Goal: Book appointment/travel/reservation

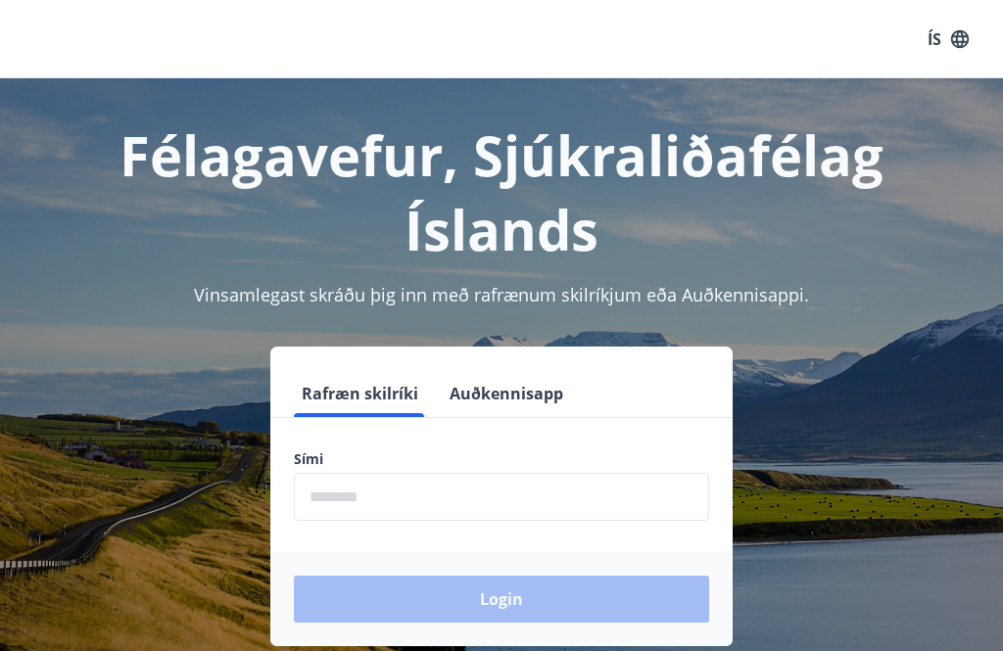
click at [338, 458] on label "Sími" at bounding box center [501, 460] width 415 height 20
click at [333, 493] on input "phone" at bounding box center [501, 497] width 415 height 48
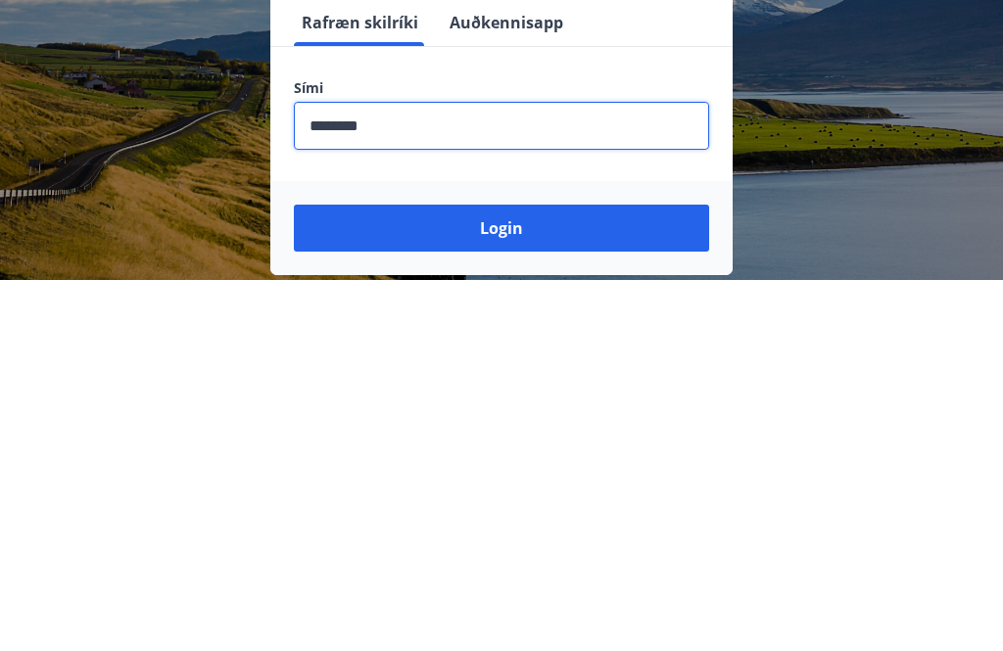
type input "********"
click at [510, 576] on button "Login" at bounding box center [501, 599] width 415 height 47
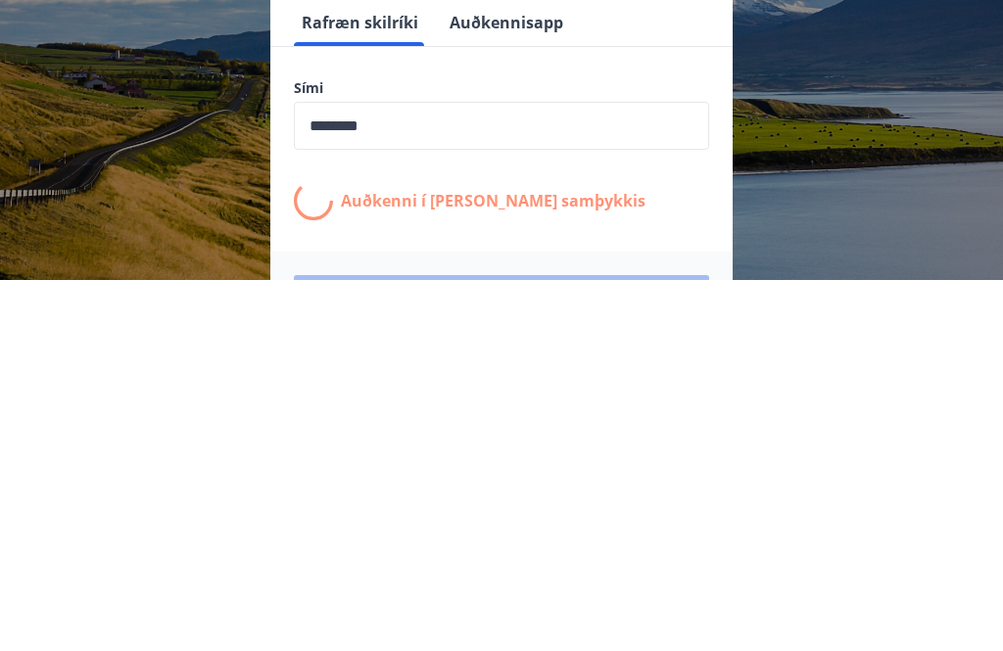
scroll to position [306, 0]
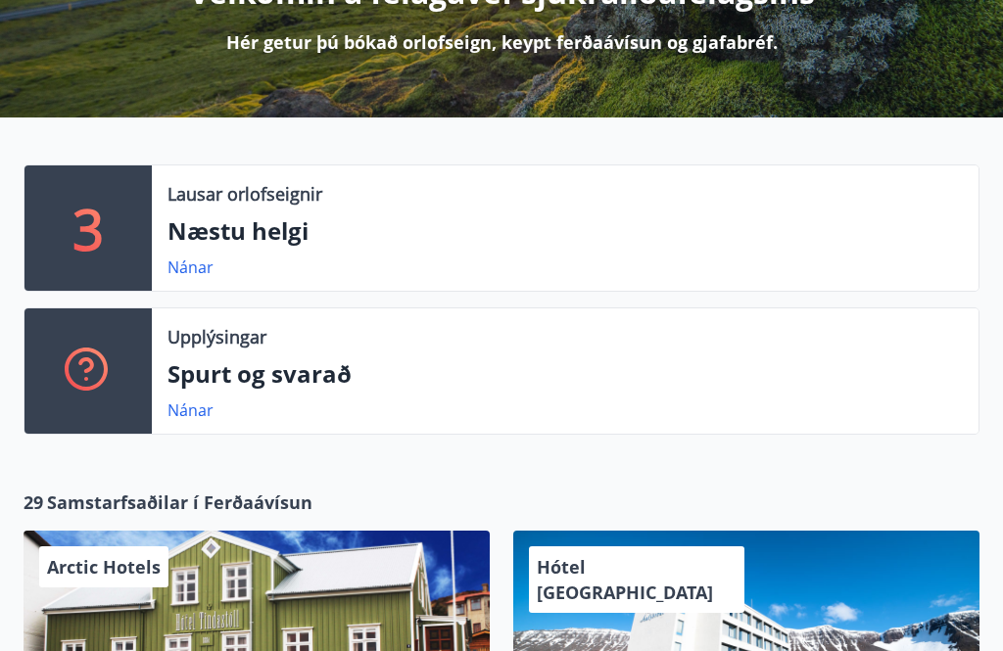
scroll to position [317, 0]
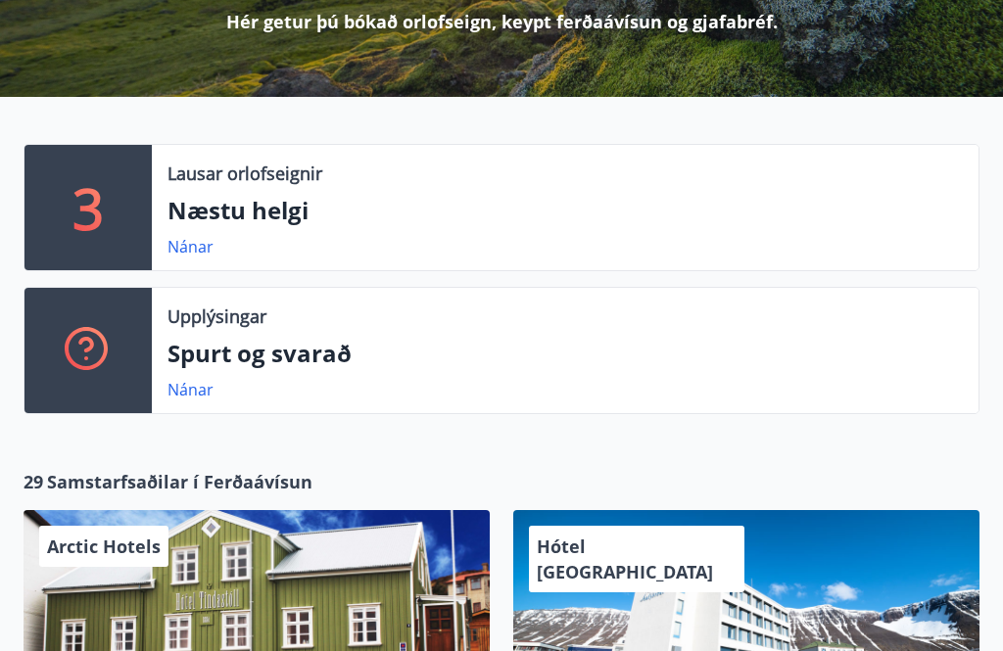
click at [223, 212] on p "Næstu helgi" at bounding box center [564, 210] width 795 height 33
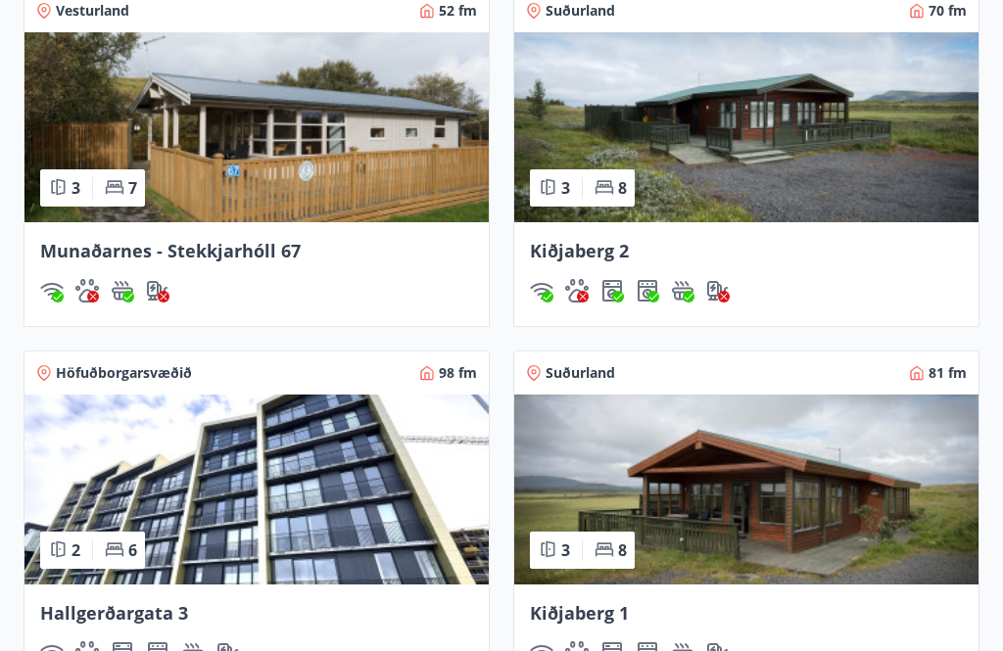
scroll to position [1470, 0]
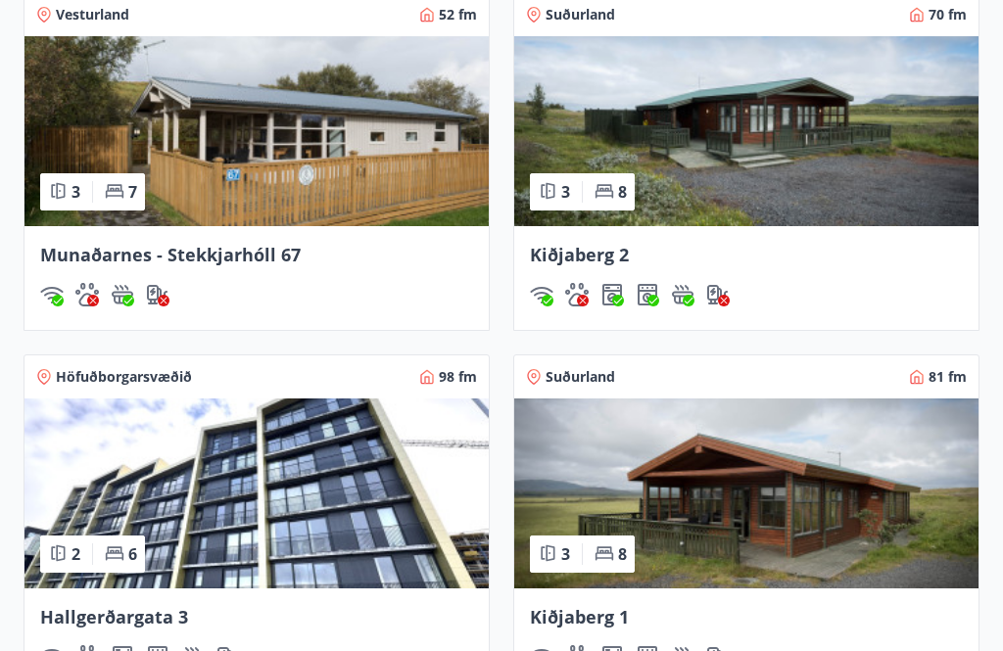
click at [587, 152] on img at bounding box center [746, 131] width 464 height 190
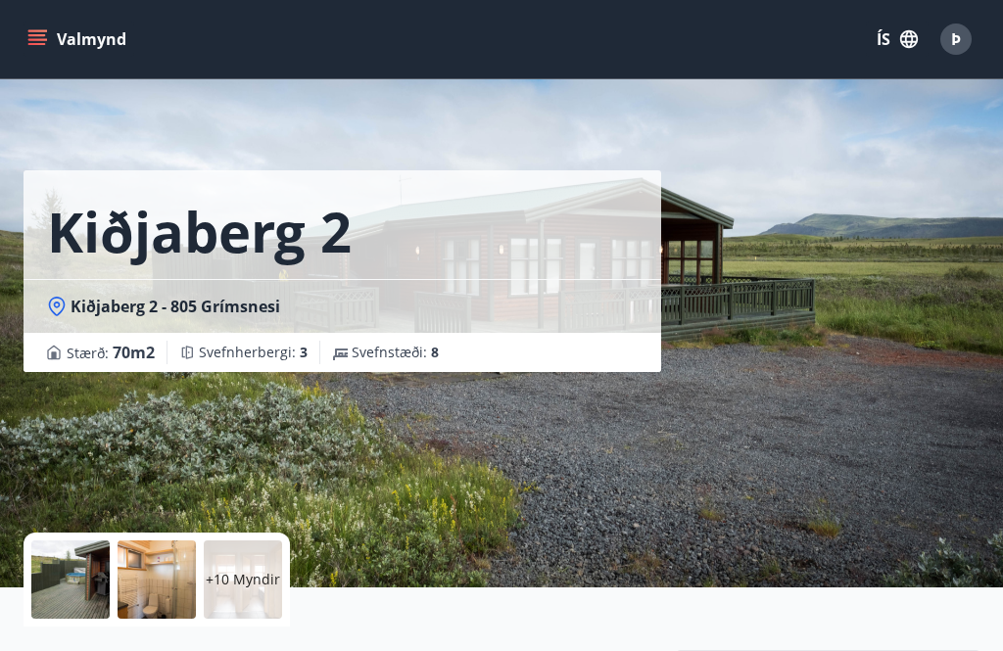
click at [68, 35] on button "Valmynd" at bounding box center [79, 39] width 111 height 35
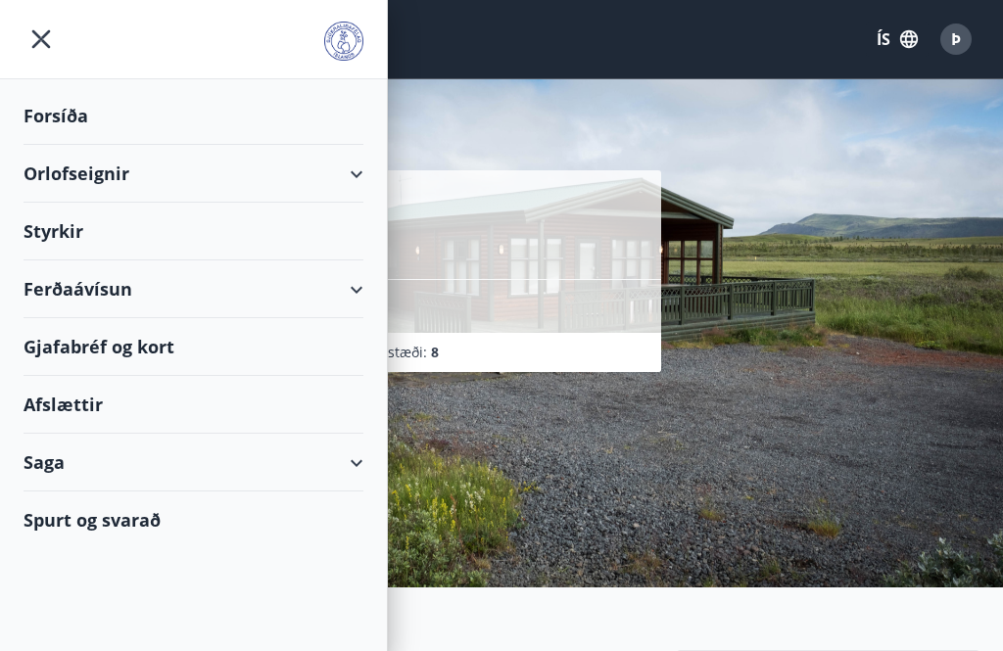
click at [87, 182] on div "Orlofseignir" at bounding box center [194, 174] width 340 height 58
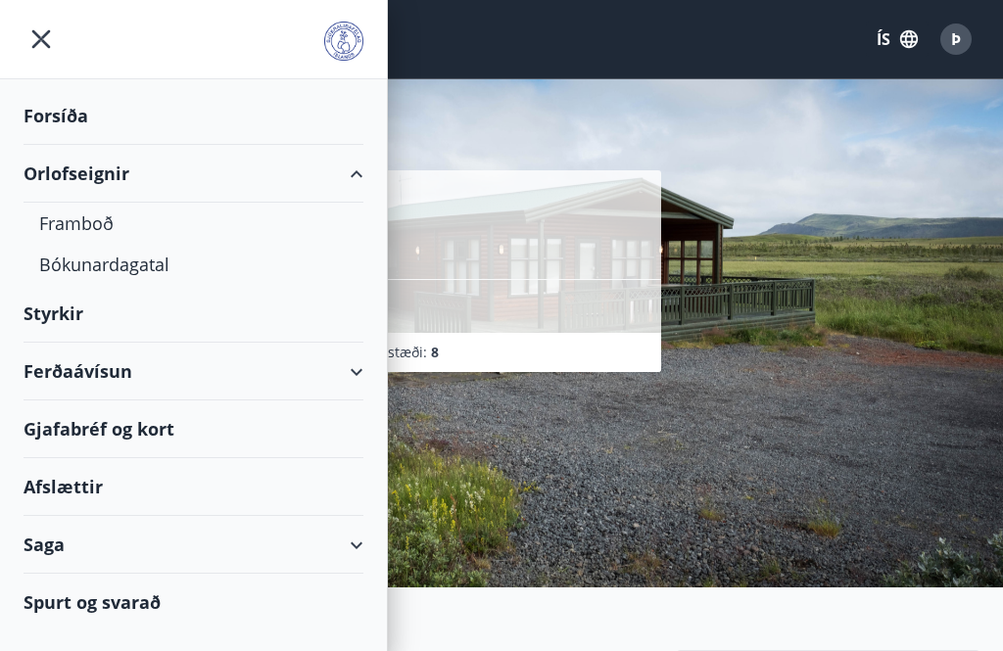
click at [116, 265] on div "Bókunardagatal" at bounding box center [193, 264] width 308 height 41
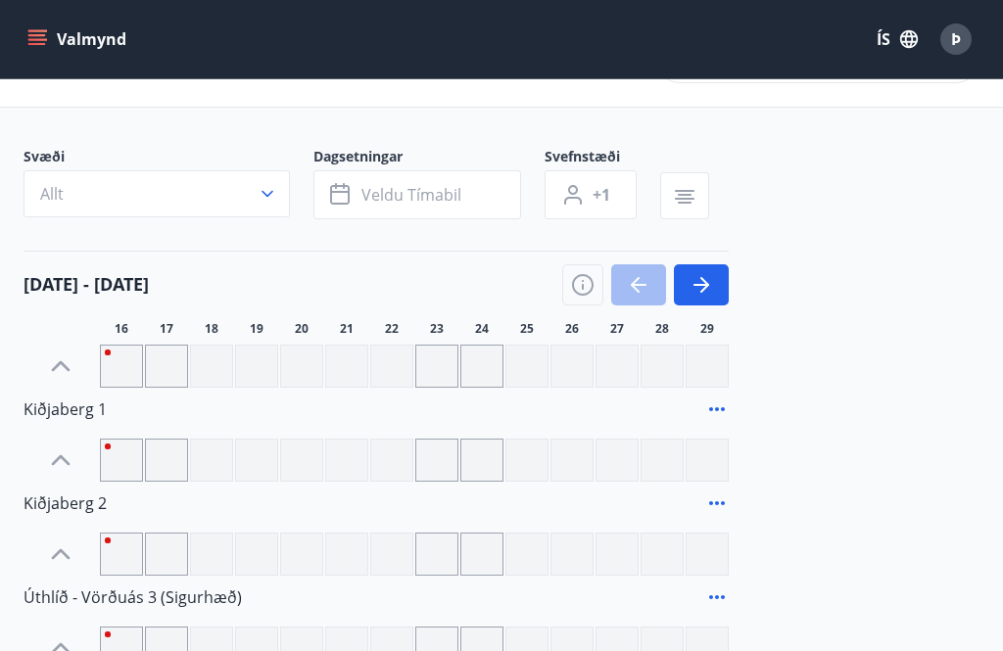
scroll to position [65, 0]
click at [702, 285] on icon "button" at bounding box center [701, 286] width 16 height 2
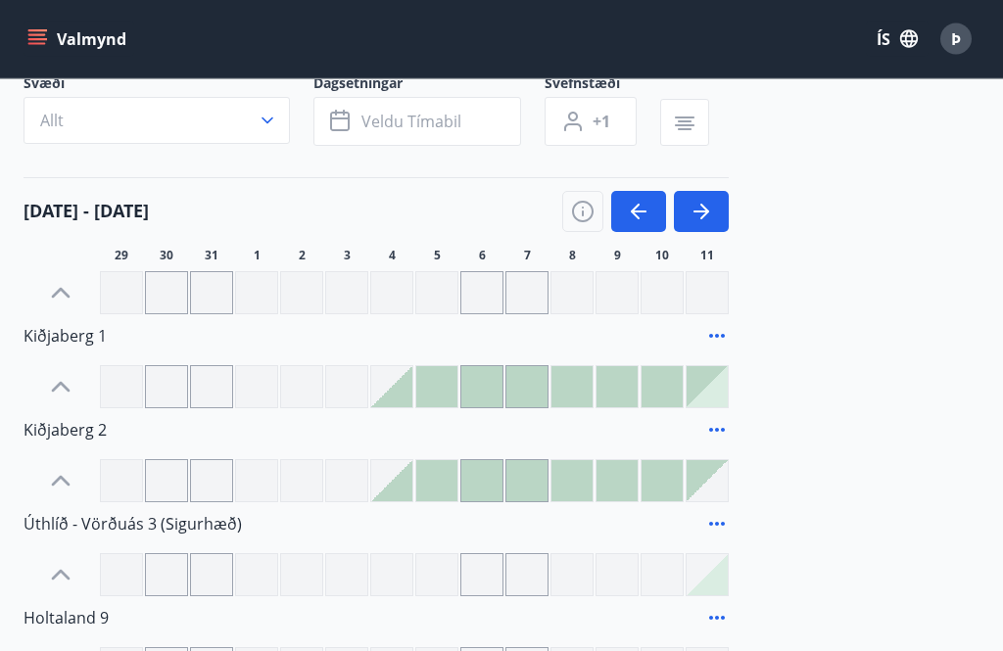
scroll to position [139, 0]
click at [436, 288] on div at bounding box center [436, 292] width 43 height 43
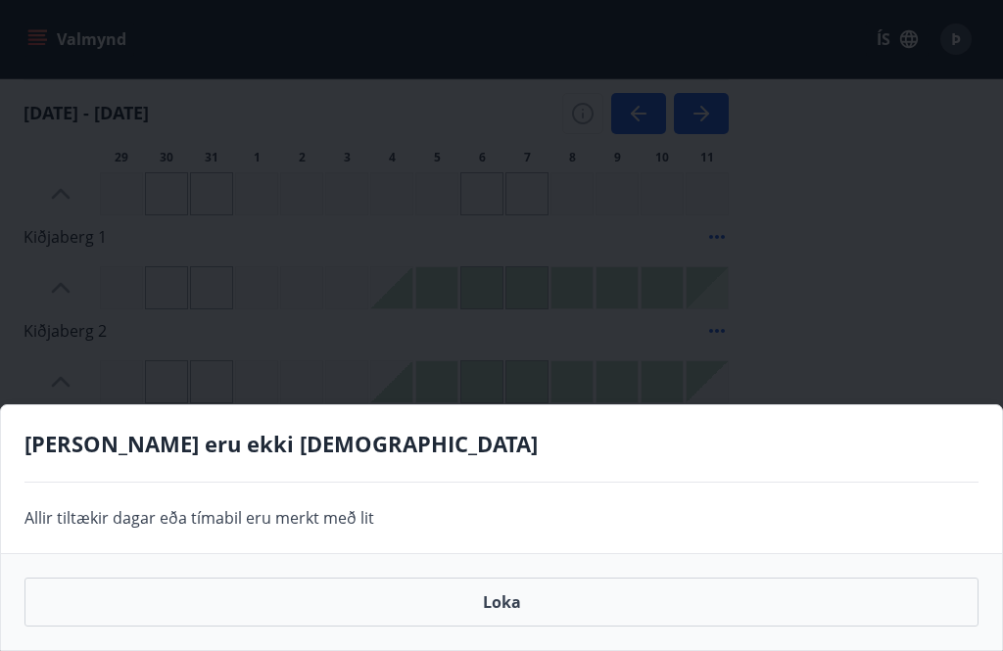
scroll to position [244, 0]
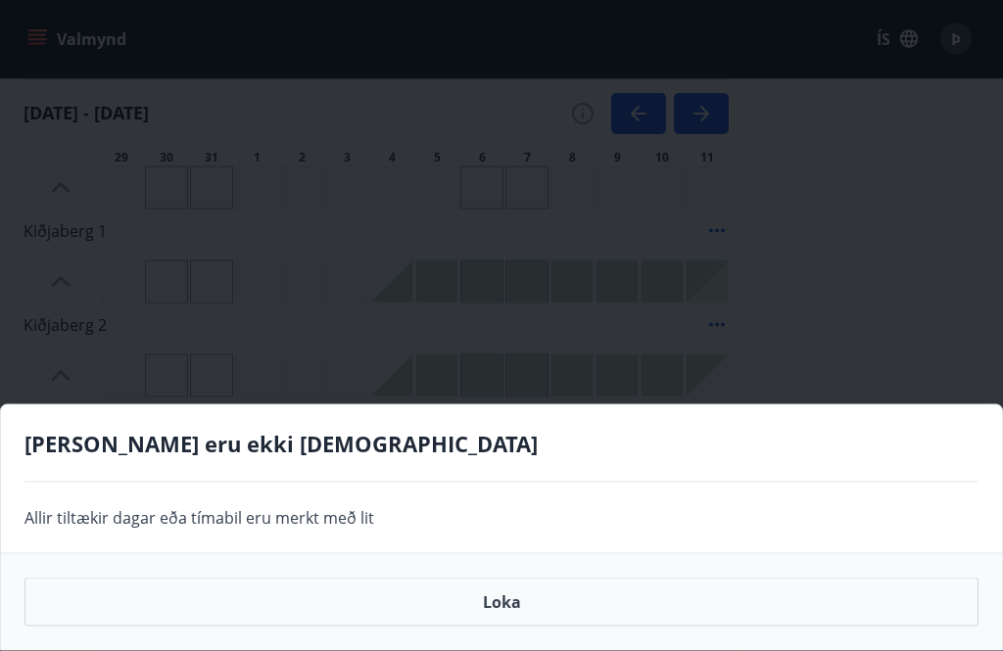
click at [448, 286] on div "[PERSON_NAME] eru ekki [DEMOGRAPHIC_DATA] Allir tiltækir [PERSON_NAME] tímabil …" at bounding box center [501, 325] width 1003 height 651
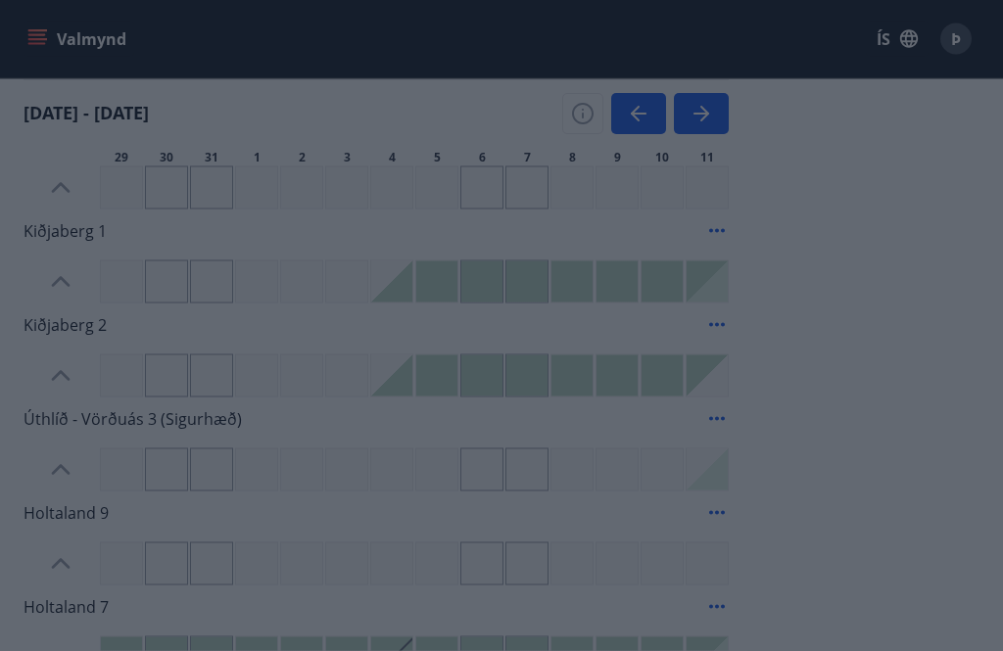
scroll to position [245, 0]
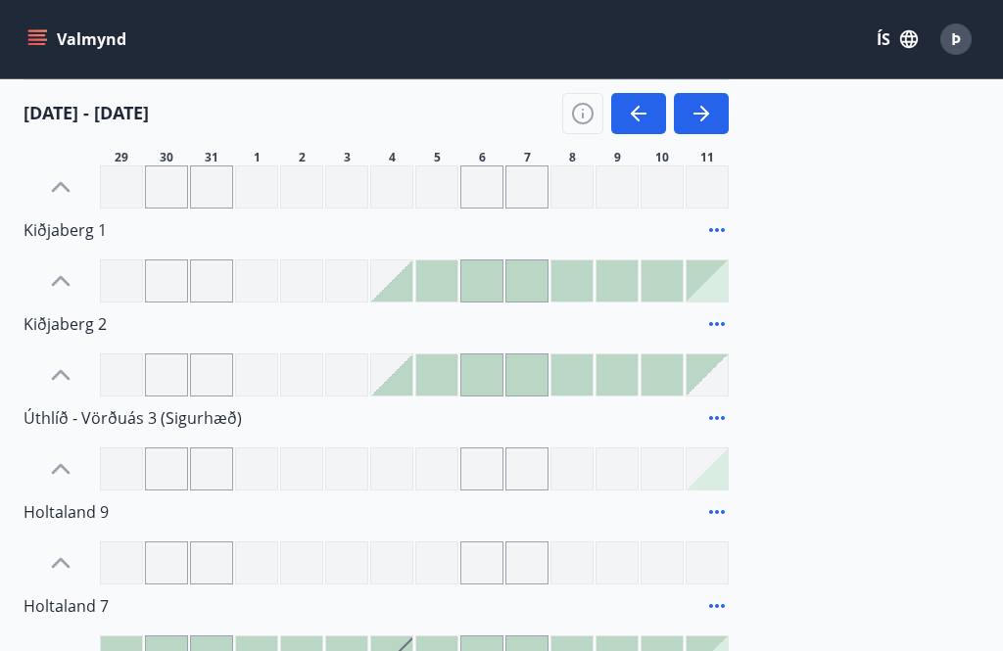
click at [444, 280] on div at bounding box center [436, 280] width 41 height 41
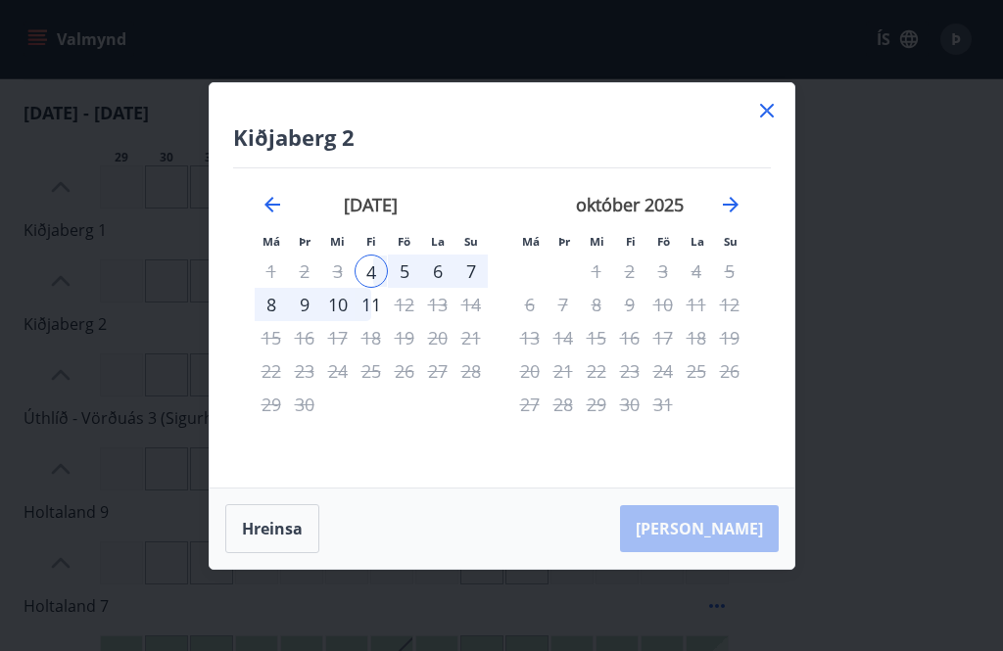
click at [730, 569] on div "[PERSON_NAME]" at bounding box center [502, 529] width 585 height 80
click at [739, 551] on div "[PERSON_NAME]" at bounding box center [502, 529] width 585 height 80
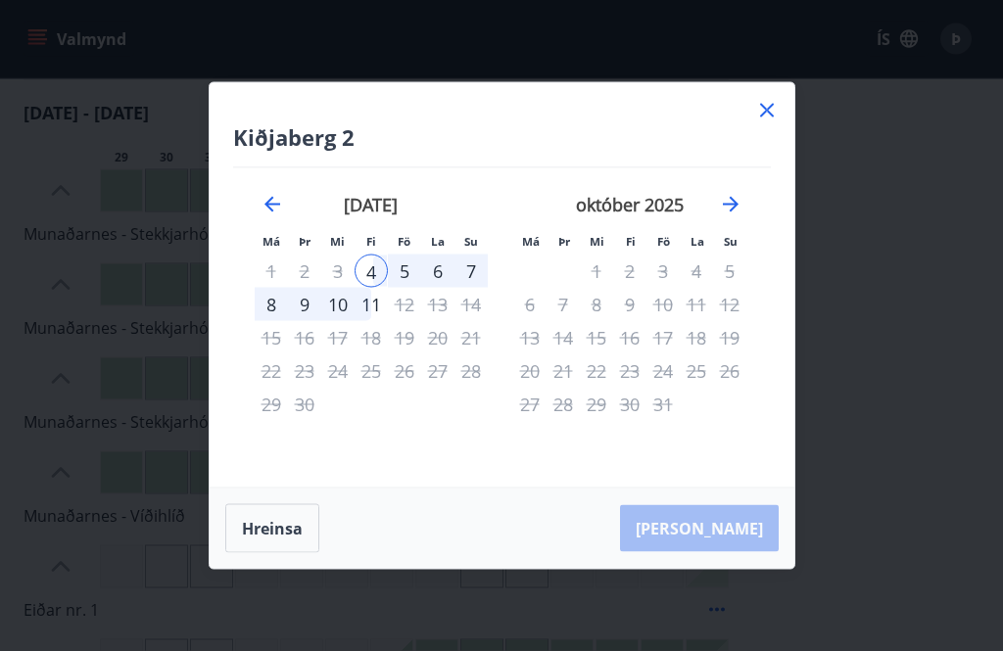
scroll to position [715, 0]
click at [626, 650] on div "Kiðjaberg 2 Má Þr Mi Fi Fö La Su Má Þr Mi Fi Fö La Su [DATE] 1 2 3 4 5 6 7 8 9 …" at bounding box center [501, 325] width 1003 height 651
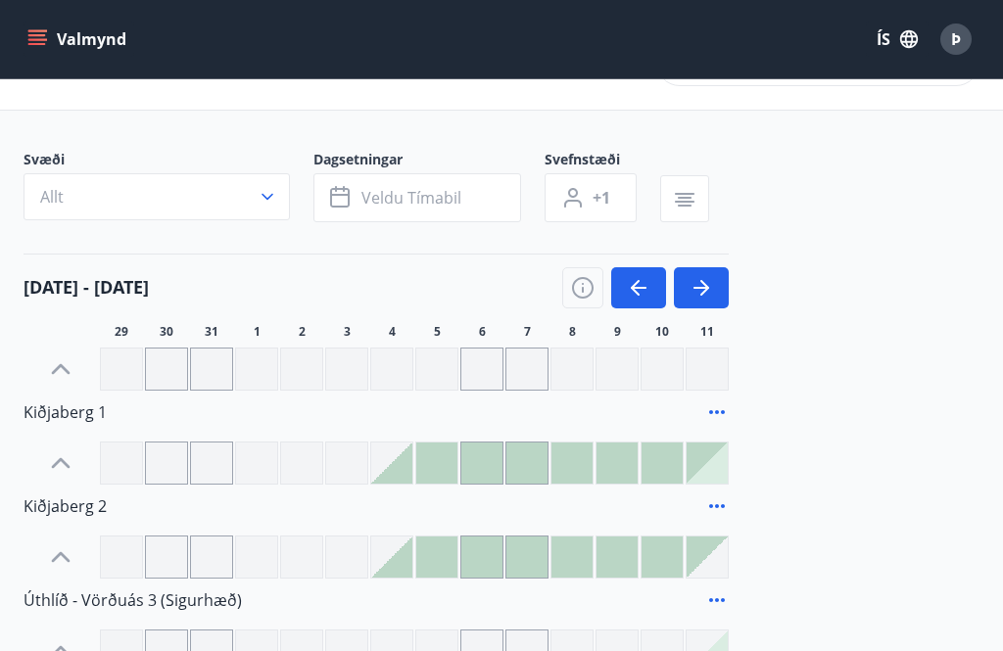
scroll to position [62, 0]
click at [446, 459] on div at bounding box center [436, 464] width 41 height 41
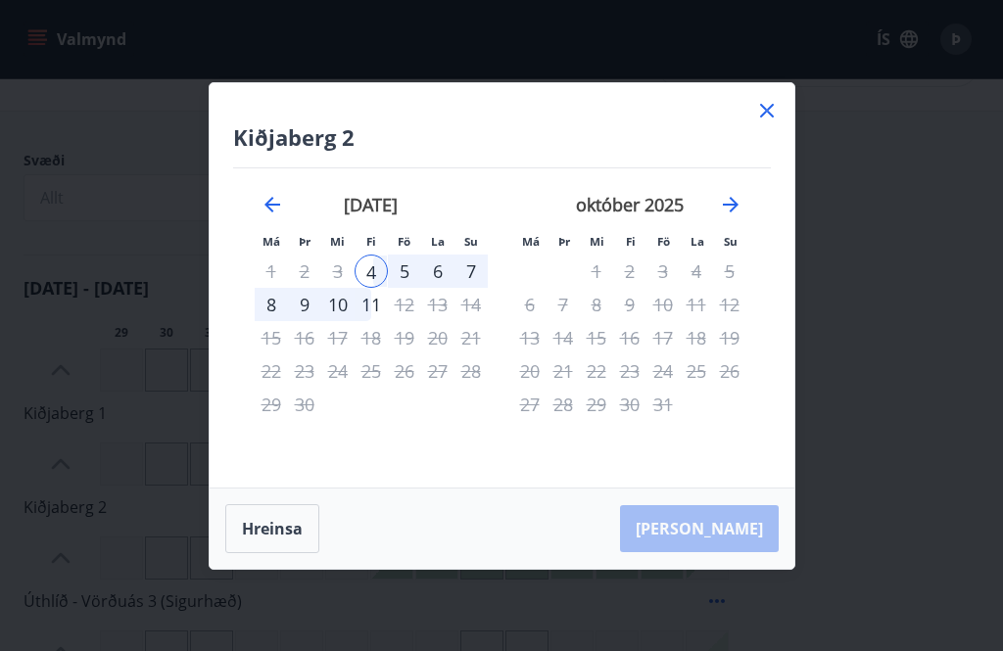
click at [733, 533] on div "[PERSON_NAME]" at bounding box center [502, 529] width 585 height 80
click at [734, 531] on div "[PERSON_NAME]" at bounding box center [502, 529] width 585 height 80
click at [731, 525] on div "[PERSON_NAME]" at bounding box center [502, 529] width 585 height 80
click at [737, 534] on div "[PERSON_NAME]" at bounding box center [502, 529] width 585 height 80
click at [775, 114] on icon at bounding box center [767, 111] width 24 height 24
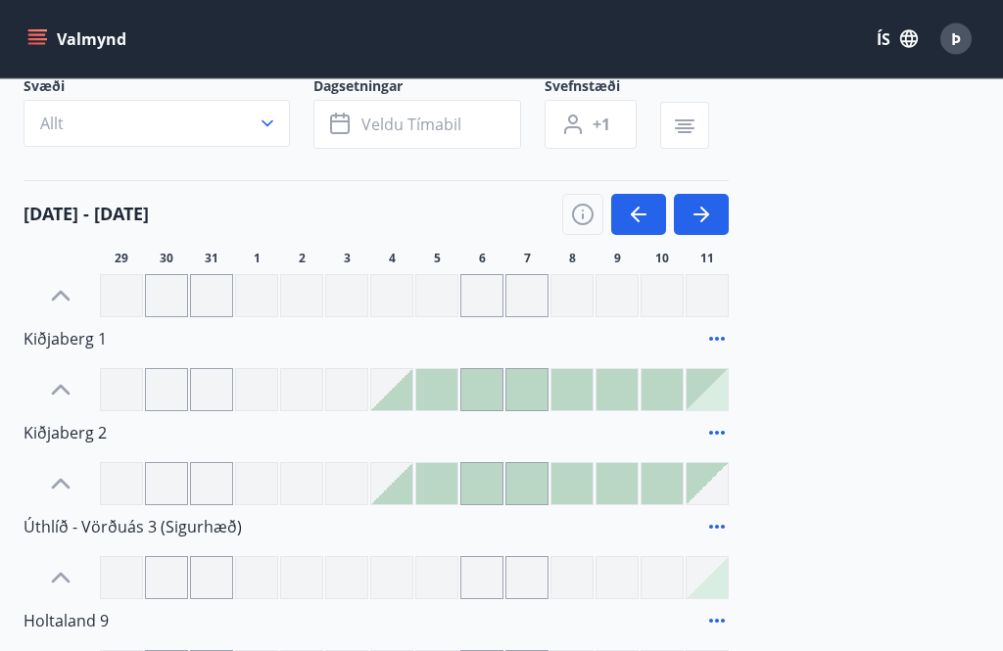
scroll to position [0, 0]
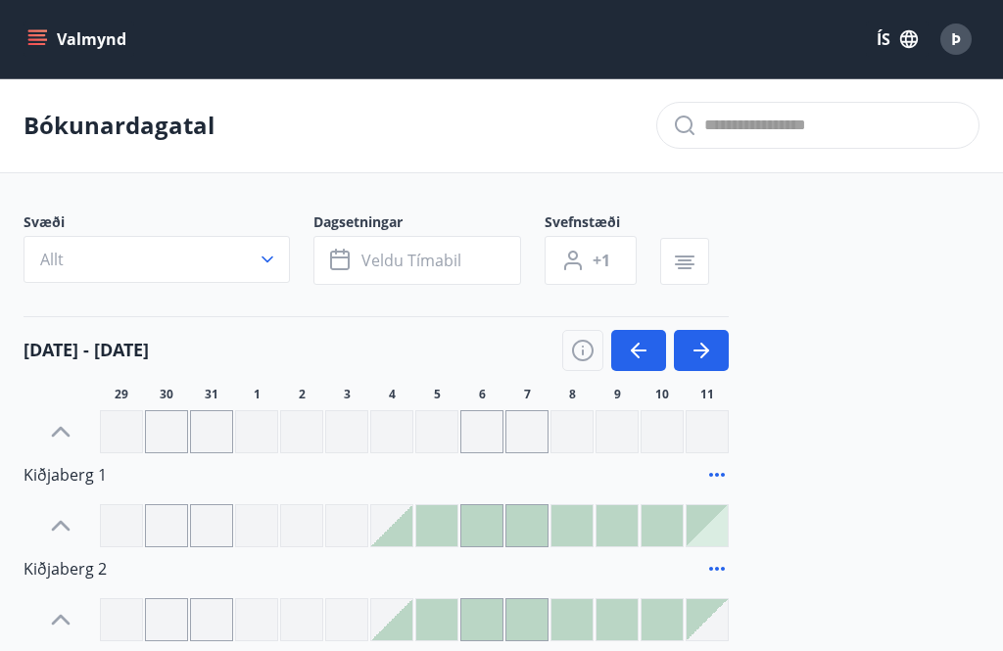
click at [443, 528] on div at bounding box center [436, 525] width 41 height 41
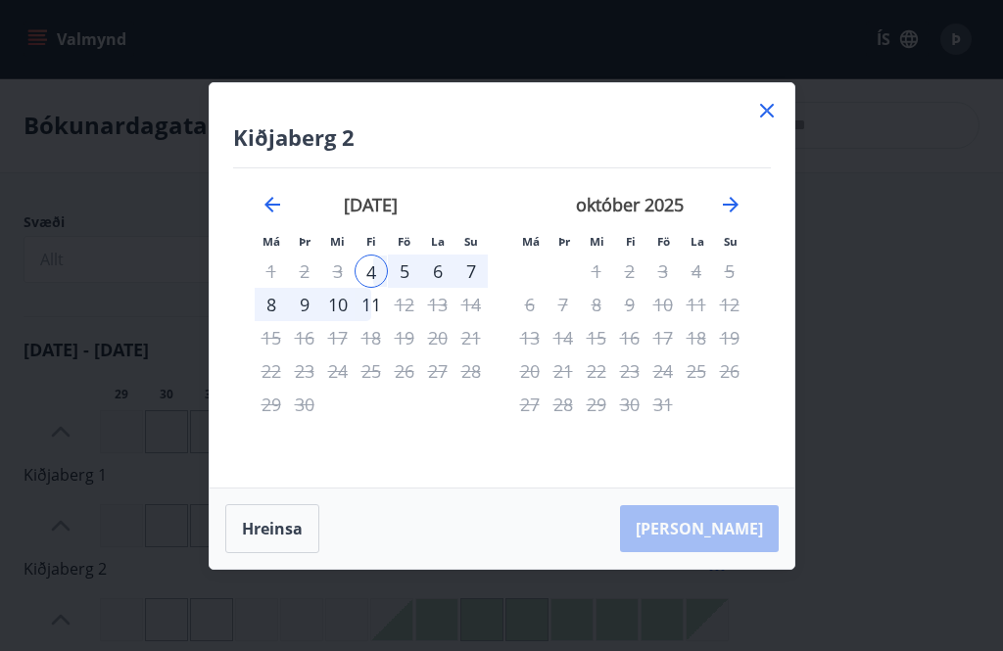
click at [734, 534] on div "[PERSON_NAME]" at bounding box center [502, 529] width 585 height 80
click at [740, 530] on div "[PERSON_NAME]" at bounding box center [502, 529] width 585 height 80
click at [778, 104] on icon at bounding box center [767, 111] width 24 height 24
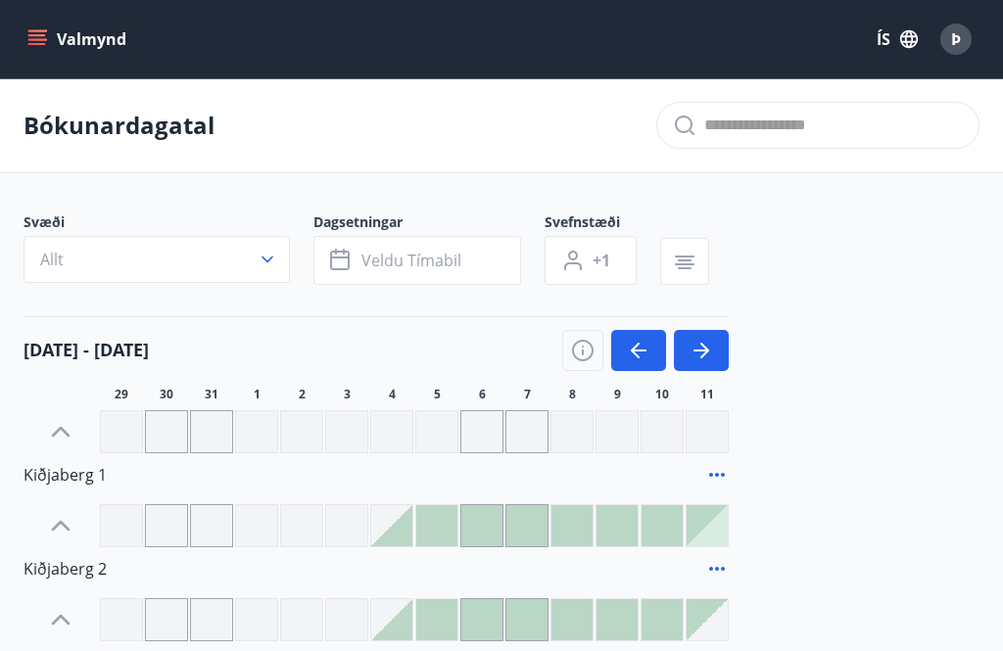
click at [442, 531] on div at bounding box center [436, 525] width 41 height 41
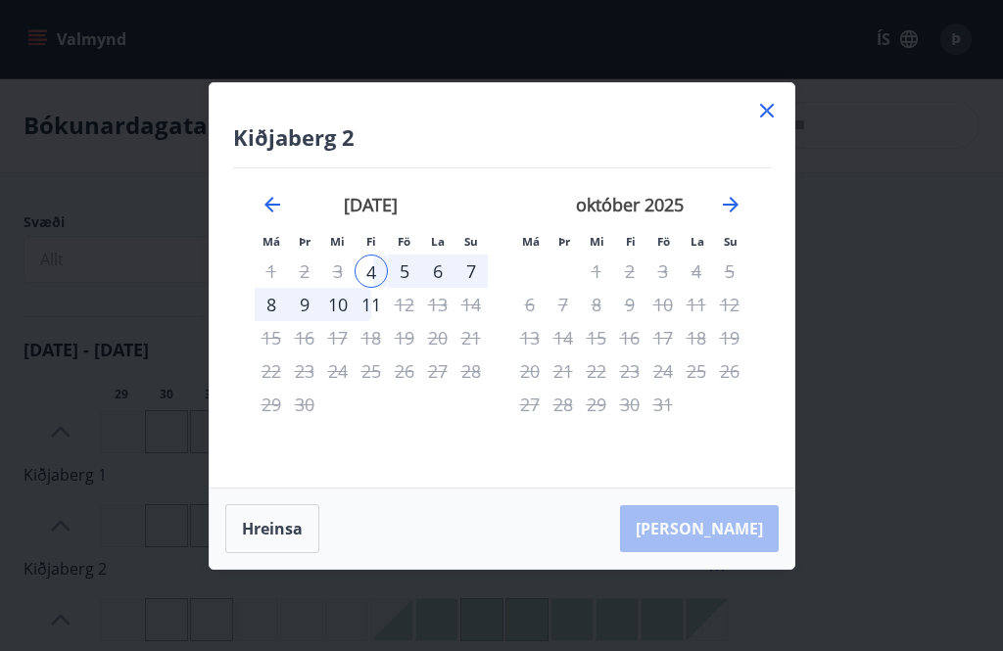
click at [733, 532] on div "[PERSON_NAME]" at bounding box center [502, 529] width 585 height 80
click at [280, 526] on button "Hreinsa" at bounding box center [272, 528] width 94 height 49
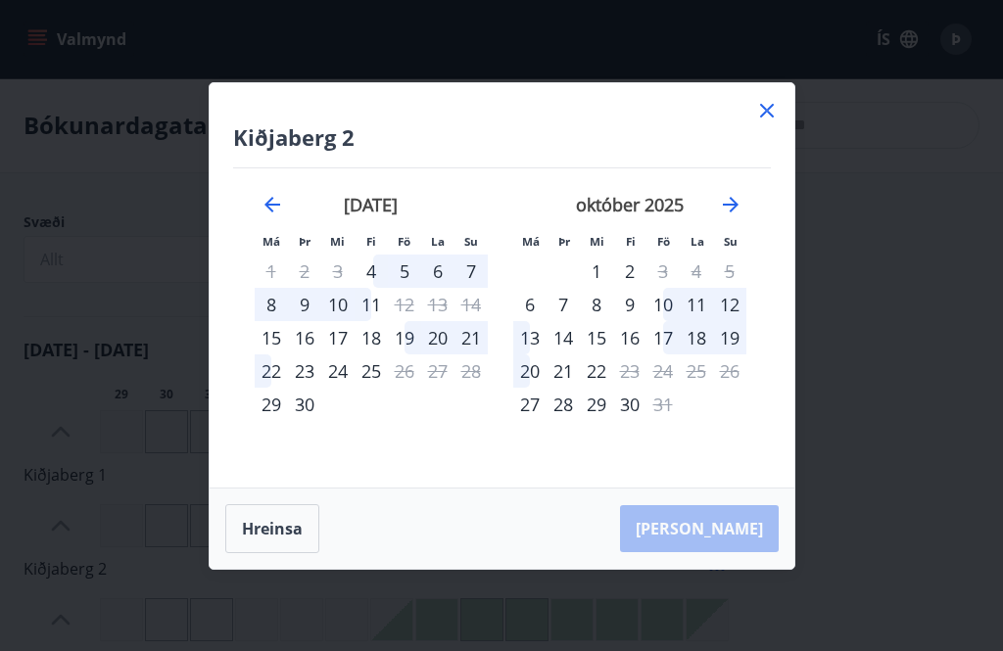
click at [379, 307] on div "11" at bounding box center [371, 304] width 33 height 33
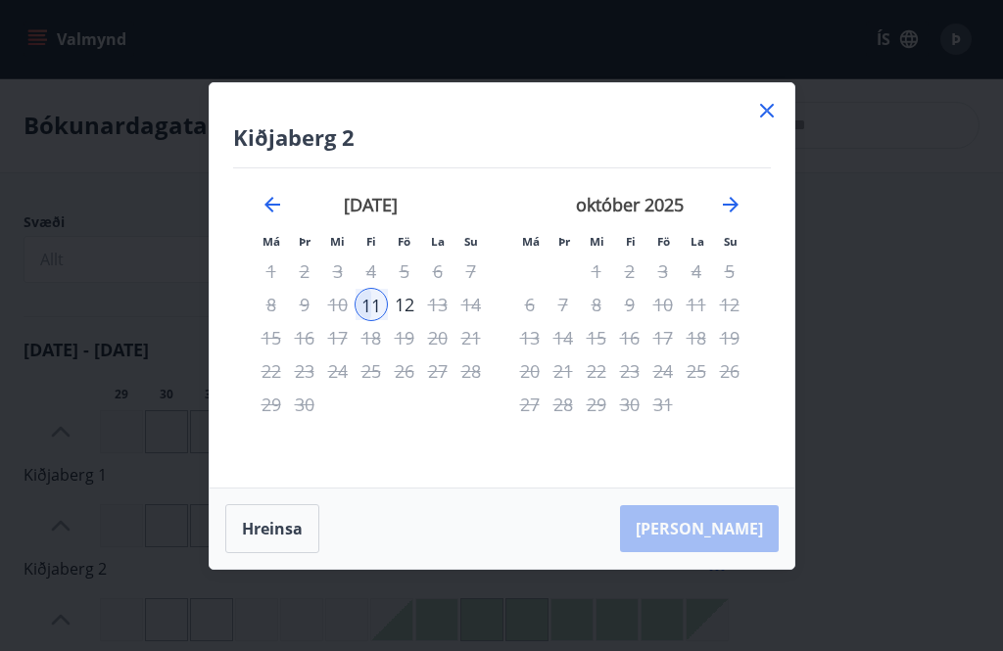
click at [416, 302] on div "12" at bounding box center [404, 304] width 33 height 33
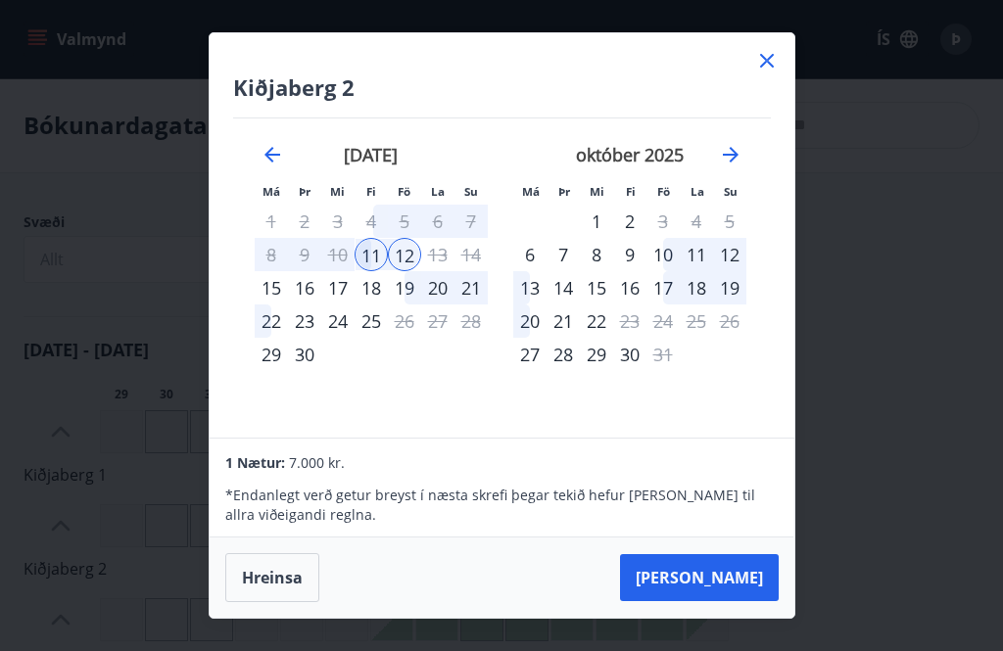
click at [721, 588] on button "[PERSON_NAME]" at bounding box center [699, 577] width 159 height 47
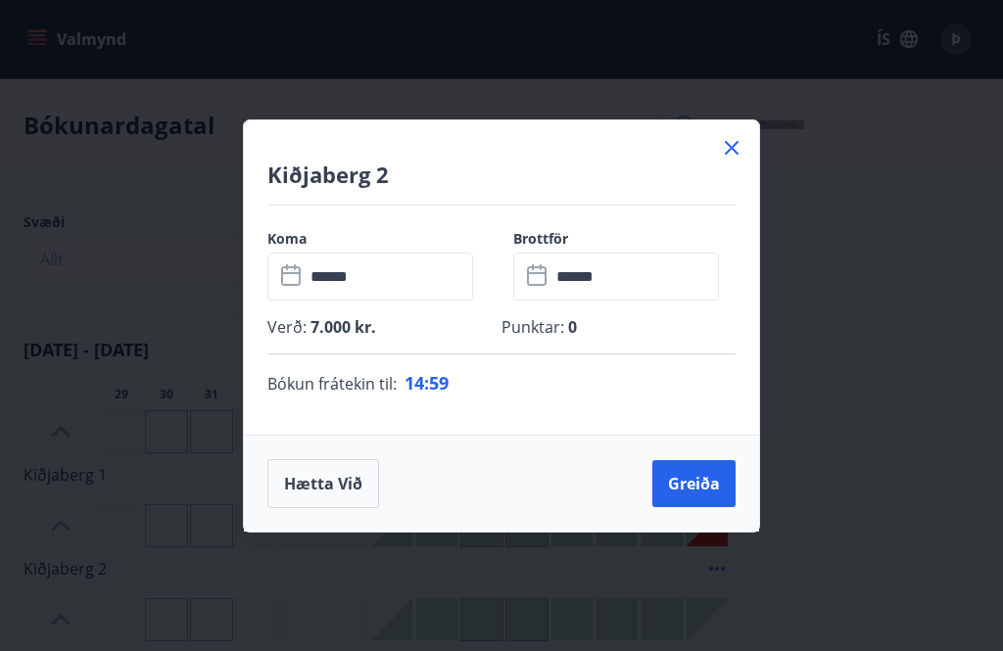
click at [775, 66] on div "Kiðjaberg 2 Koma ​ ****** ​ Brottför ​ ****** ​ Verð : 7.000 kr. Punktar : 0 Bó…" at bounding box center [501, 325] width 1003 height 651
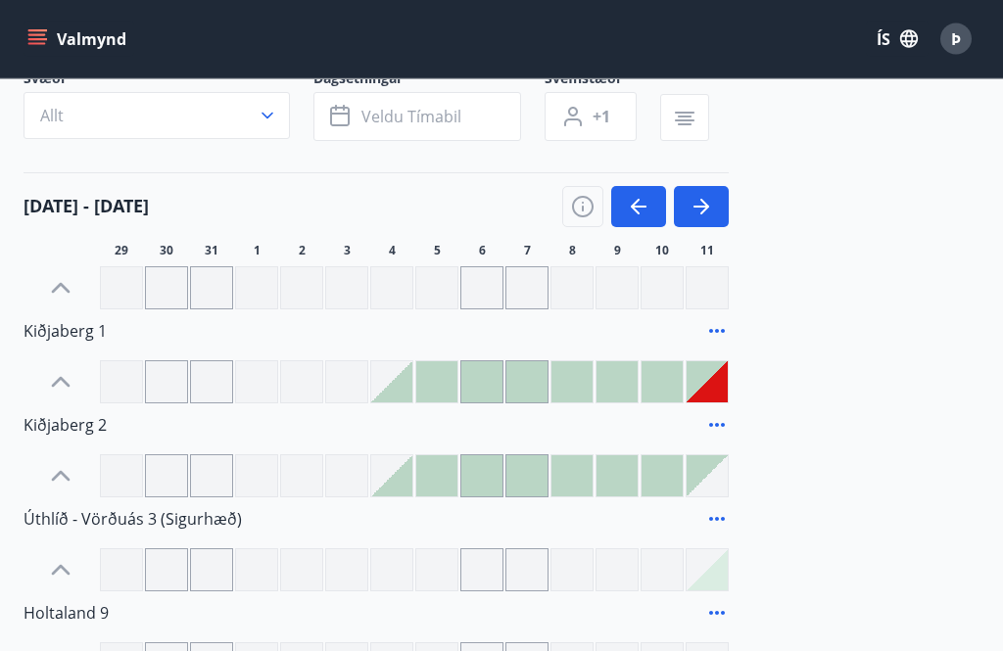
scroll to position [144, 0]
click at [442, 382] on div at bounding box center [436, 381] width 41 height 41
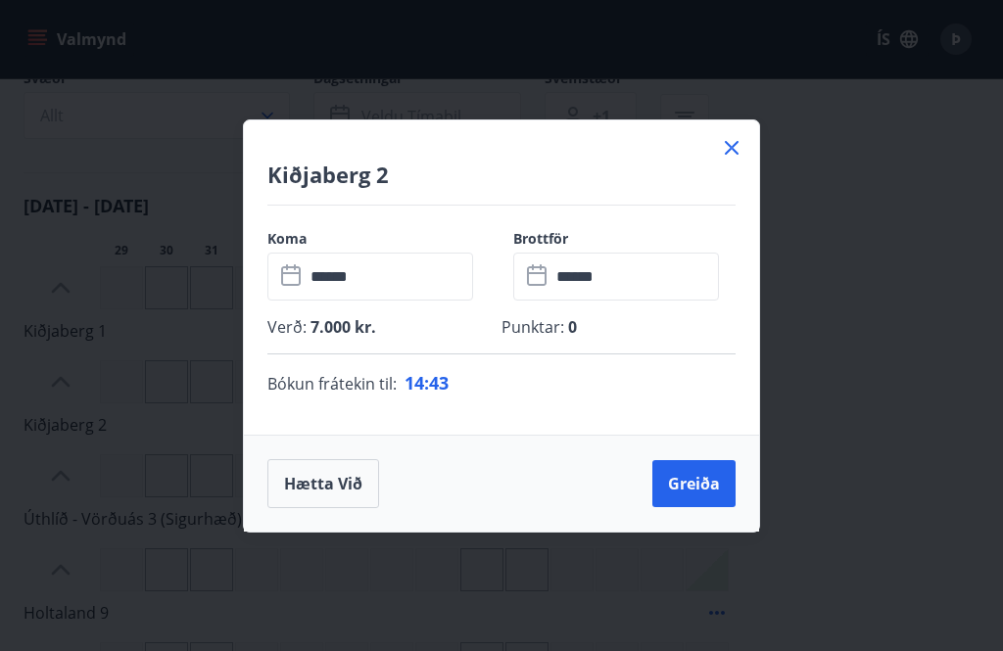
click at [735, 155] on icon at bounding box center [732, 148] width 14 height 14
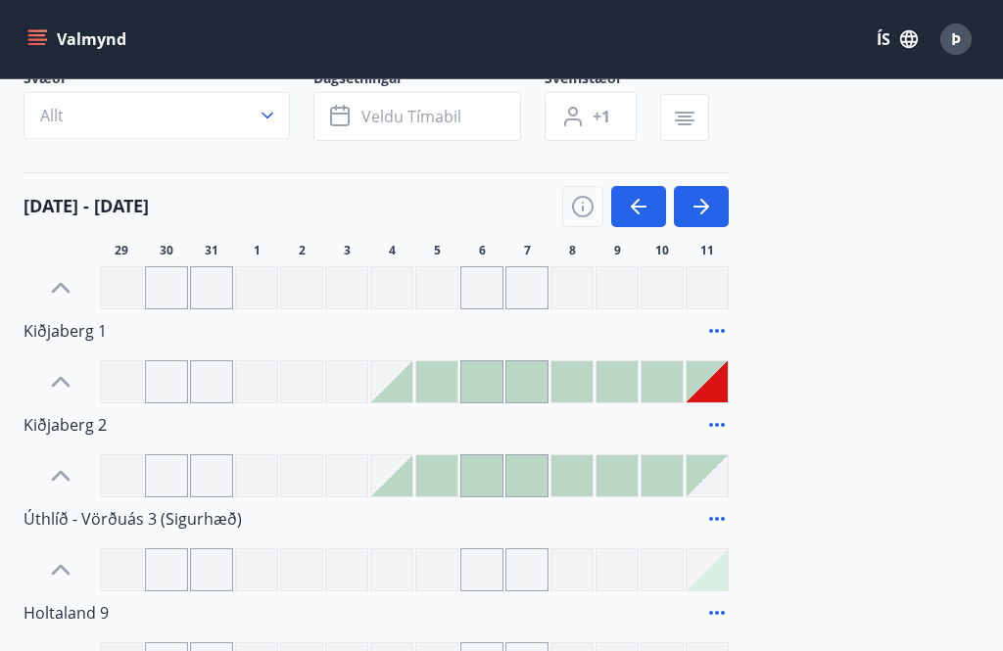
click at [444, 392] on div at bounding box center [436, 381] width 41 height 41
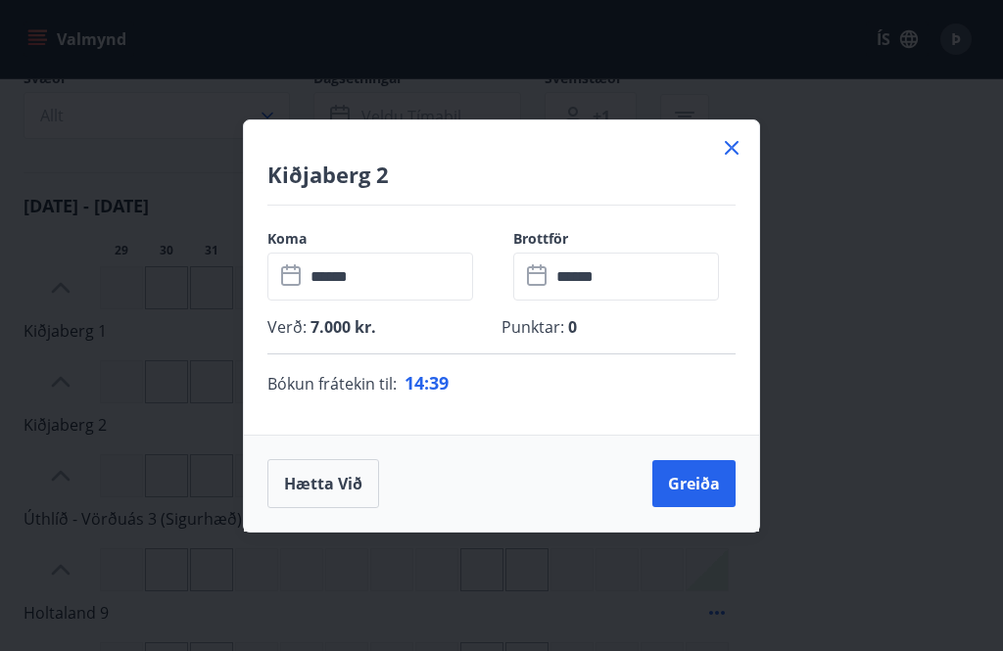
click at [488, 389] on div "Bókun frátekin til : 14 : 39" at bounding box center [501, 383] width 468 height 57
click at [741, 160] on icon at bounding box center [732, 148] width 24 height 24
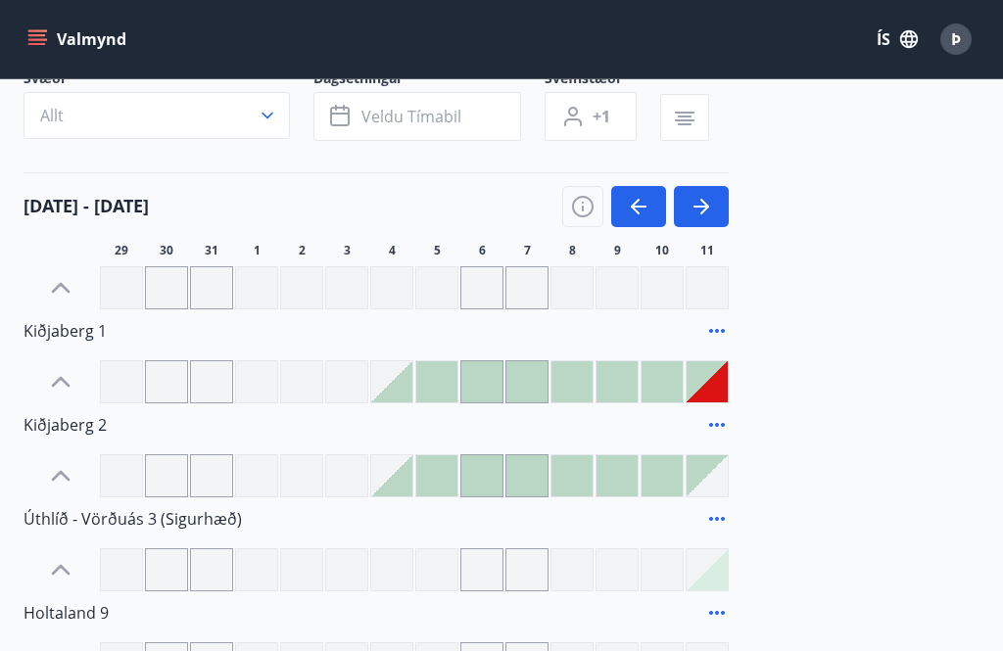
click at [447, 382] on div at bounding box center [436, 381] width 41 height 41
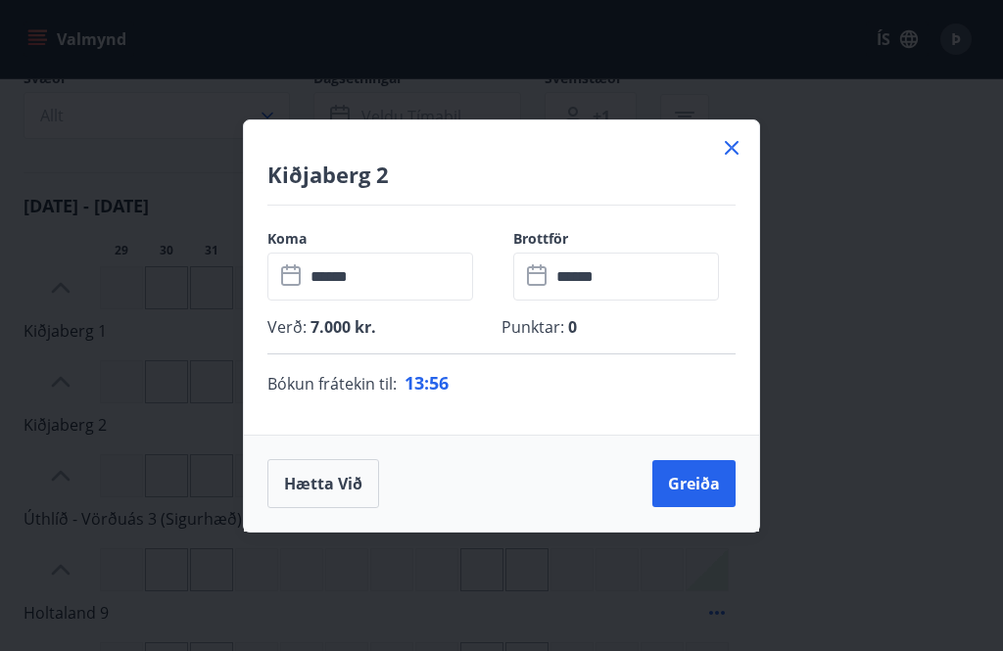
click at [331, 508] on button "Hætta við" at bounding box center [323, 483] width 112 height 49
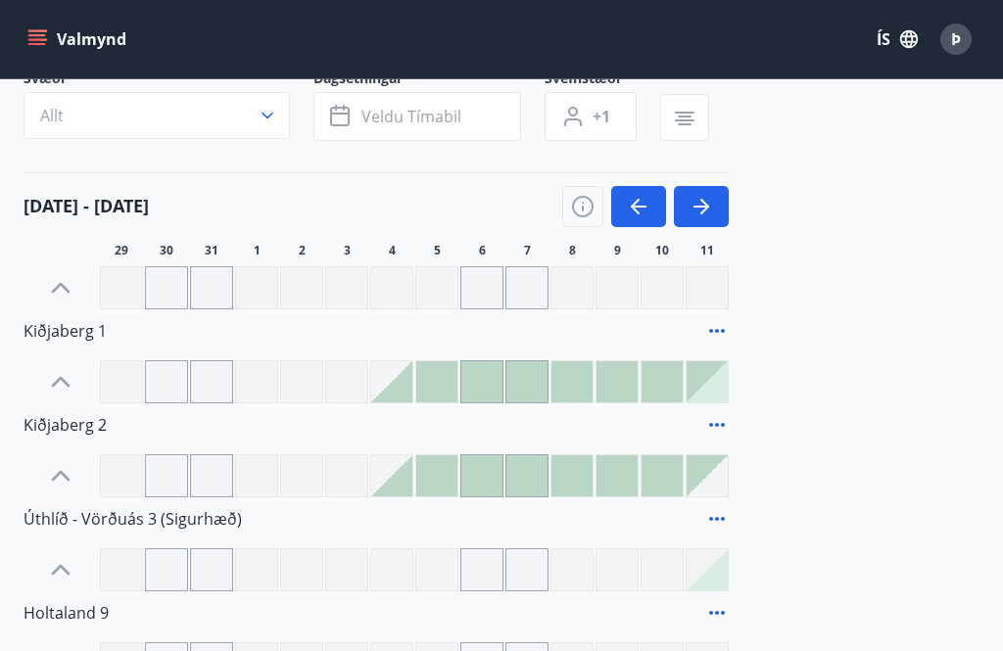
click at [443, 394] on div at bounding box center [436, 381] width 41 height 41
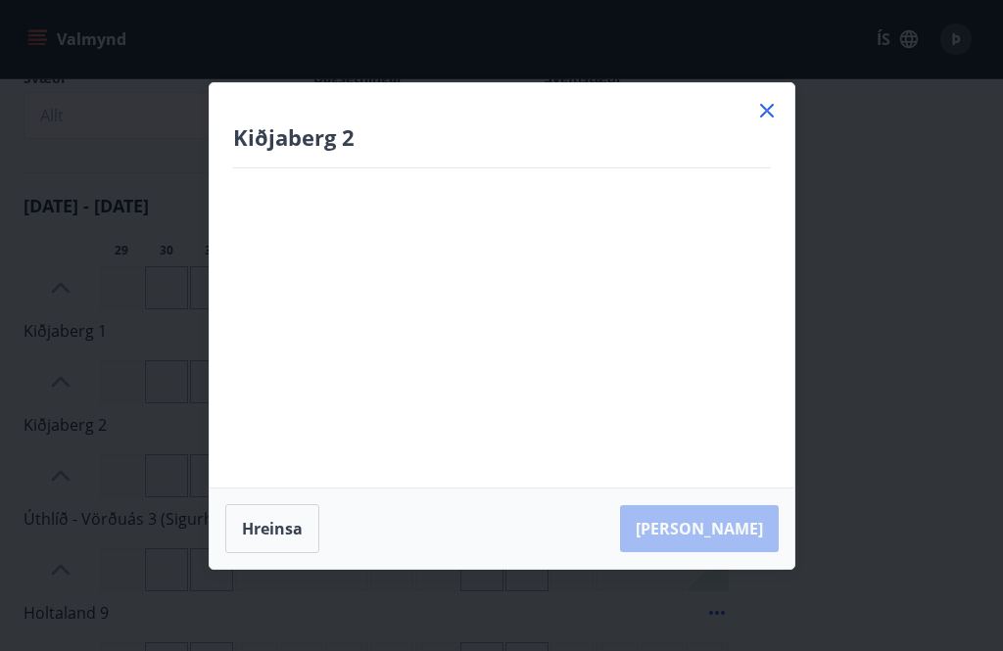
click at [494, 387] on div "Kiðjaberg 2 Má Þr Mi Fi Fö La Su Má Þr Mi Fi Fö La Su [DATE] 1 2 3 4 5 6 7 8 9 …" at bounding box center [502, 285] width 585 height 404
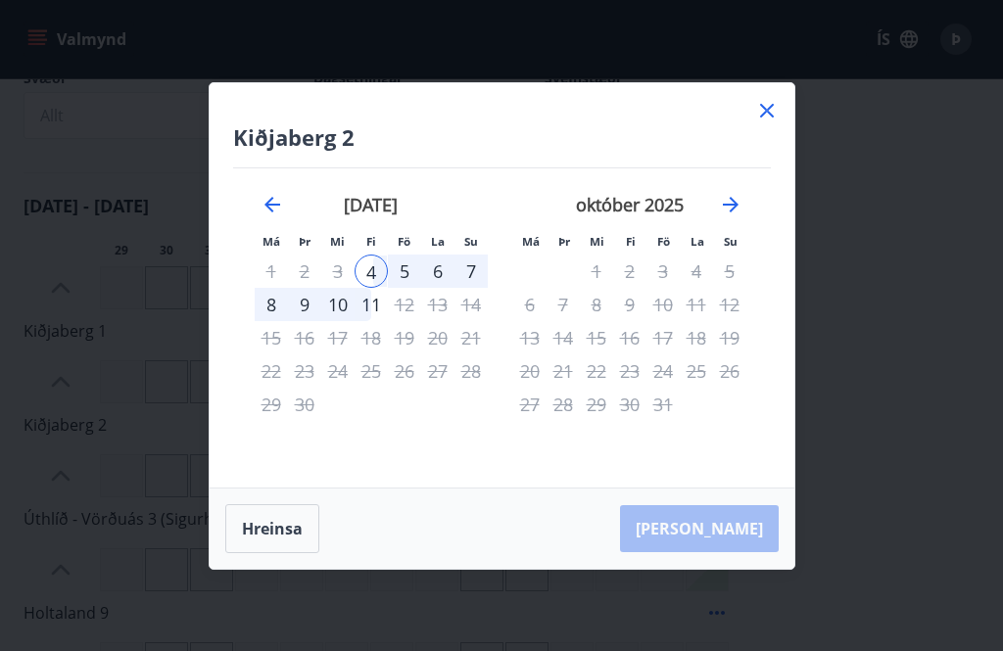
click at [726, 565] on div "[PERSON_NAME]" at bounding box center [502, 529] width 585 height 80
click at [729, 565] on div "[PERSON_NAME]" at bounding box center [502, 529] width 585 height 80
click at [771, 122] on icon at bounding box center [767, 111] width 24 height 24
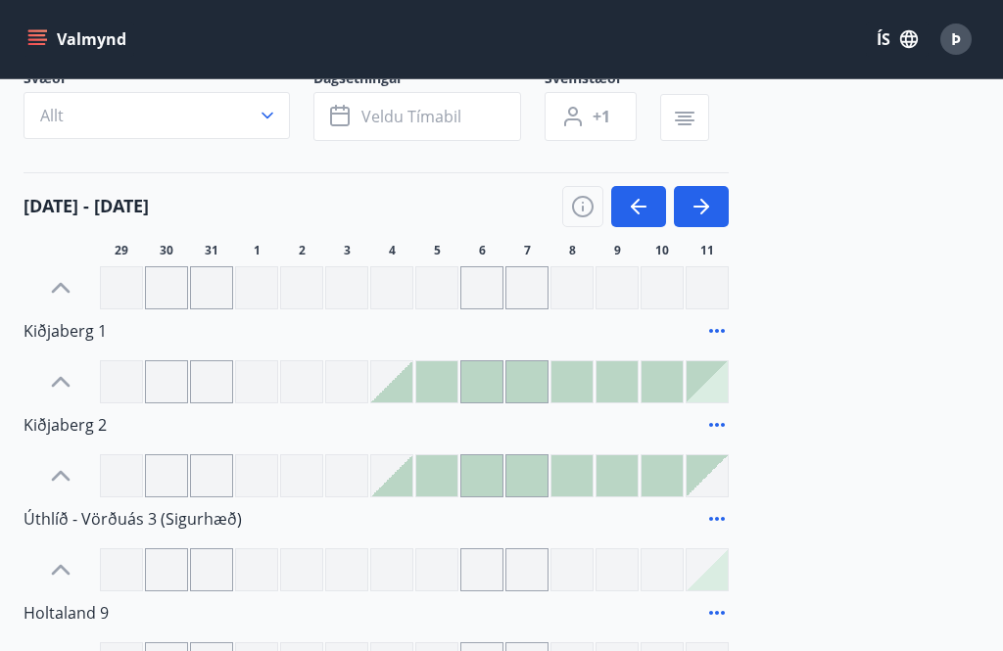
click at [400, 390] on div at bounding box center [391, 381] width 41 height 41
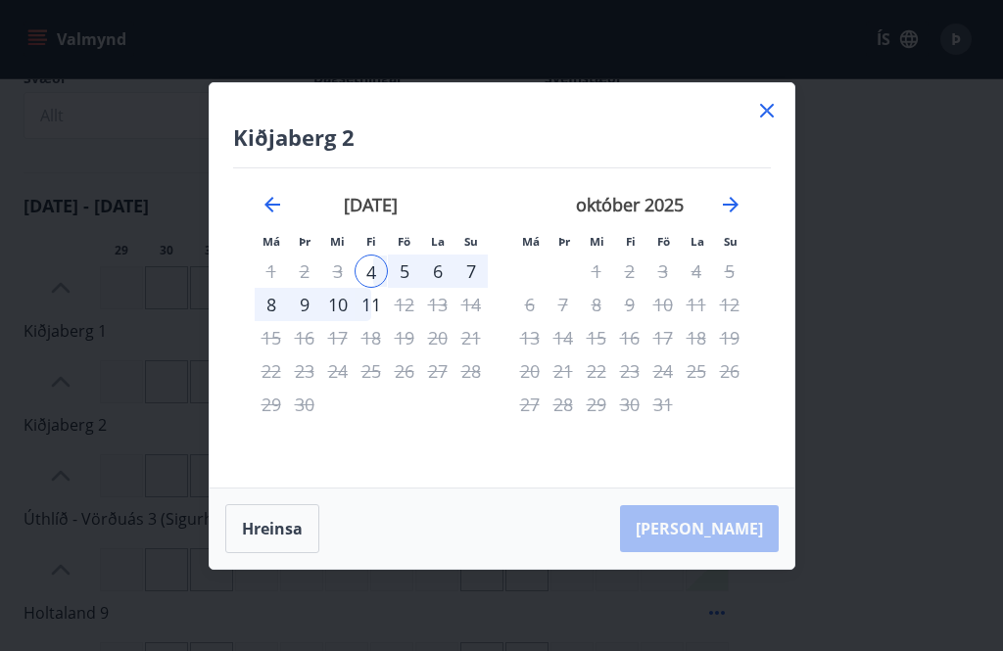
click at [739, 558] on div "[PERSON_NAME]" at bounding box center [502, 529] width 585 height 80
click at [736, 562] on div "[PERSON_NAME]" at bounding box center [502, 529] width 585 height 80
click at [285, 549] on button "Hreinsa" at bounding box center [272, 528] width 94 height 49
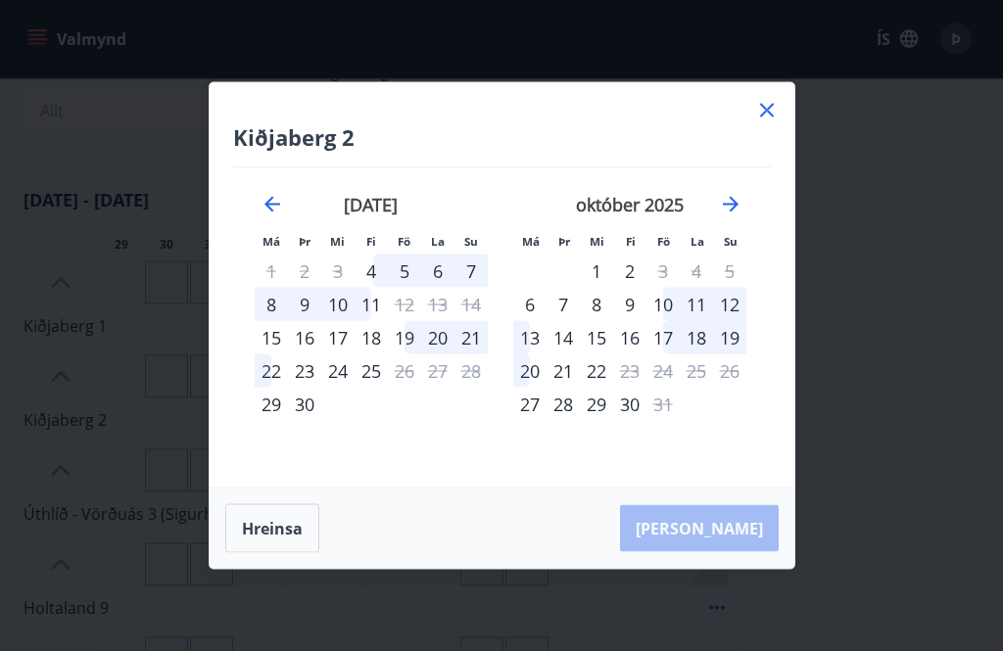
scroll to position [150, 0]
click at [289, 553] on button "Hreinsa" at bounding box center [272, 528] width 94 height 49
click at [771, 122] on icon at bounding box center [767, 111] width 24 height 24
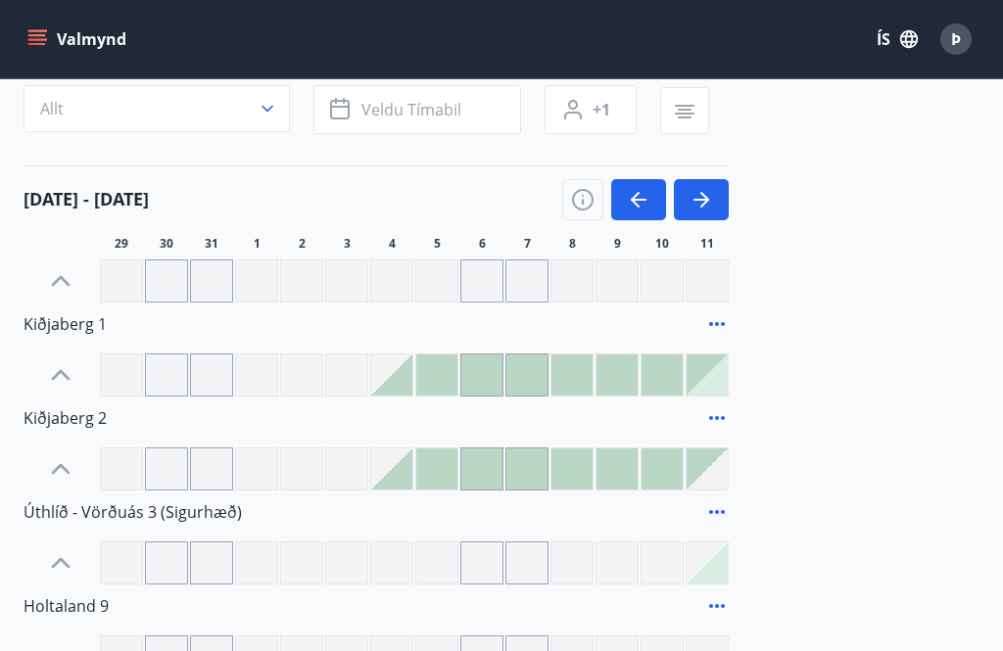
click at [441, 471] on div at bounding box center [436, 469] width 41 height 41
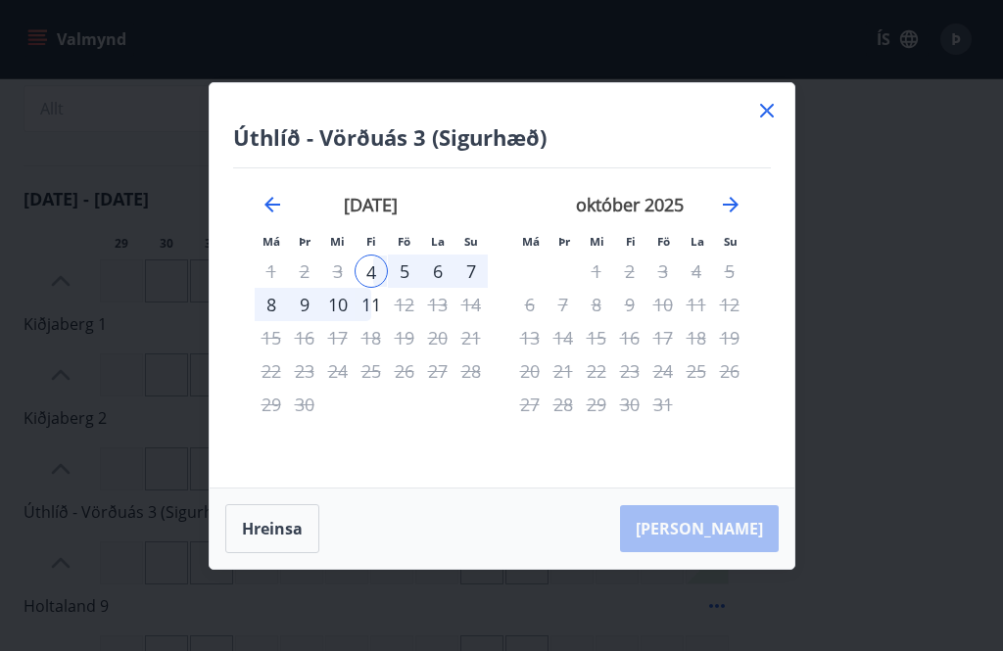
click at [777, 122] on icon at bounding box center [767, 111] width 24 height 24
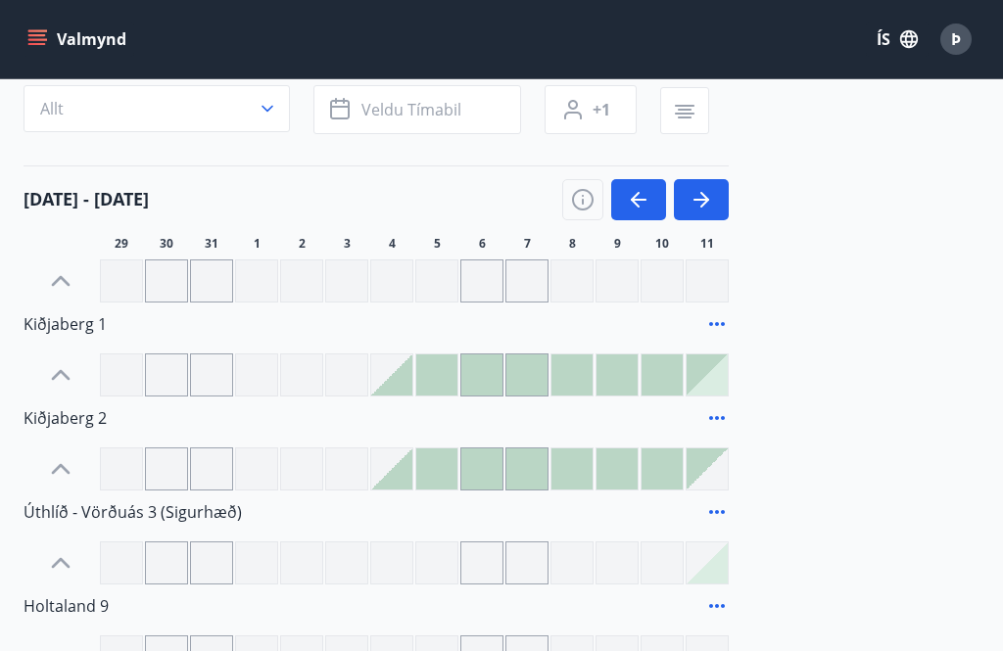
click at [449, 380] on div at bounding box center [436, 375] width 41 height 41
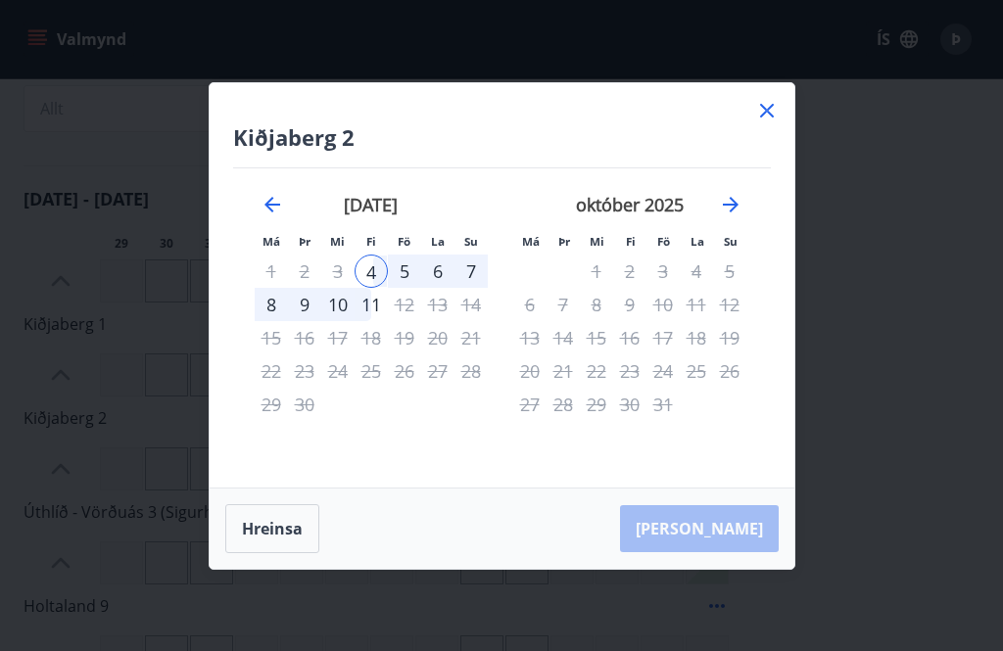
click at [738, 560] on div "[PERSON_NAME]" at bounding box center [502, 529] width 585 height 80
click at [775, 122] on icon at bounding box center [767, 111] width 24 height 24
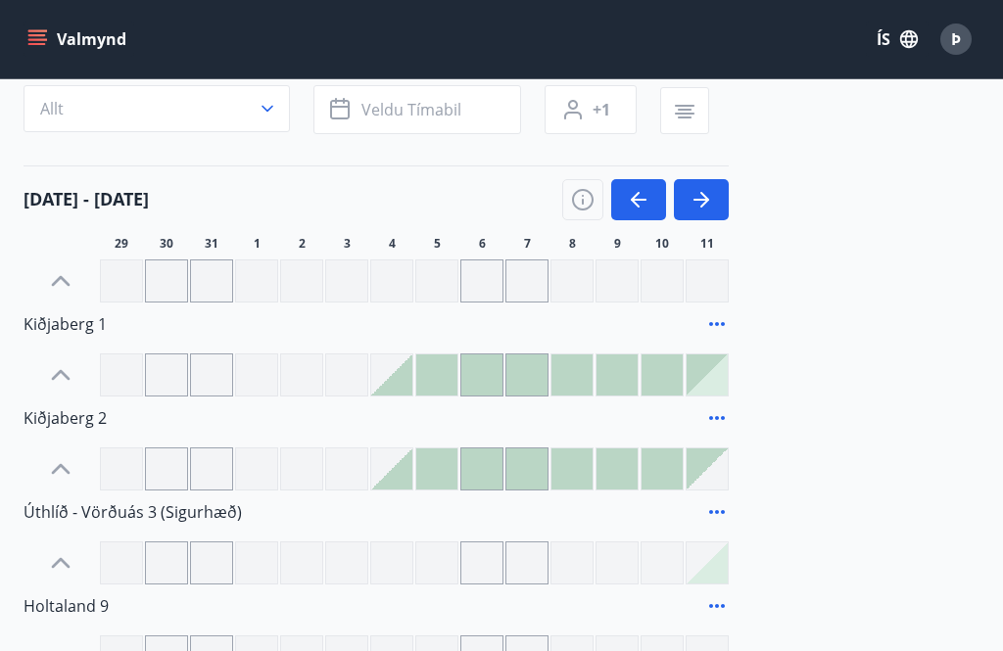
click at [445, 382] on div at bounding box center [436, 375] width 41 height 41
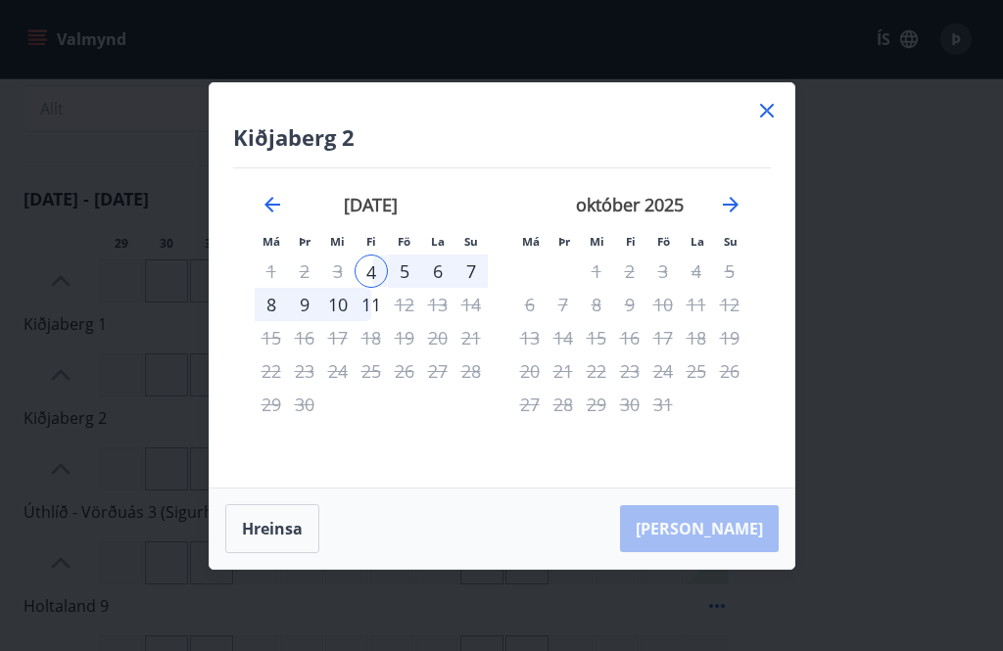
click at [771, 122] on icon at bounding box center [767, 111] width 24 height 24
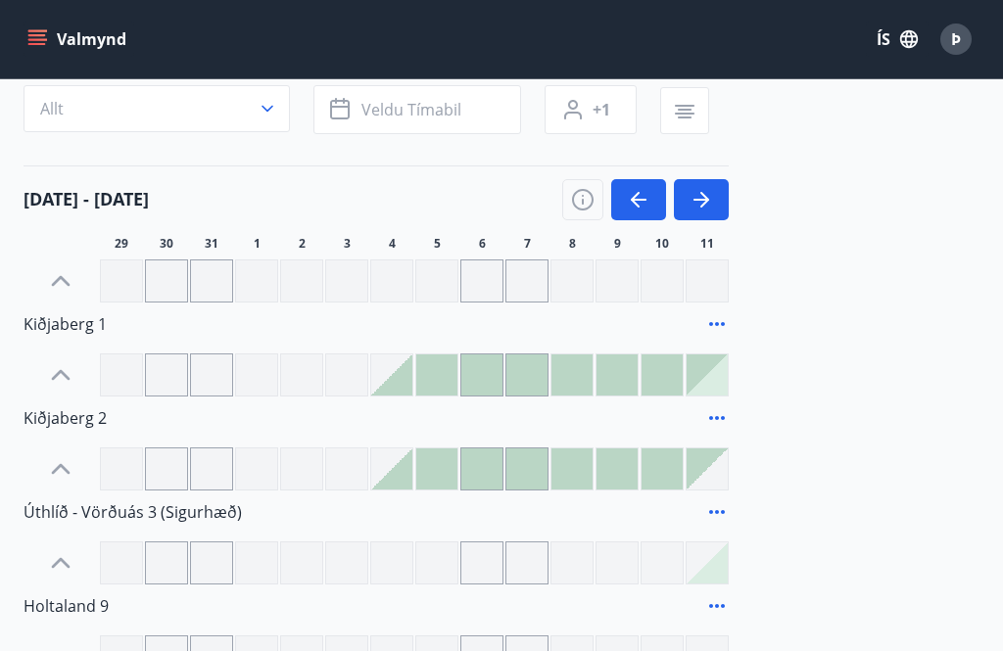
click at [481, 377] on div at bounding box center [481, 375] width 41 height 41
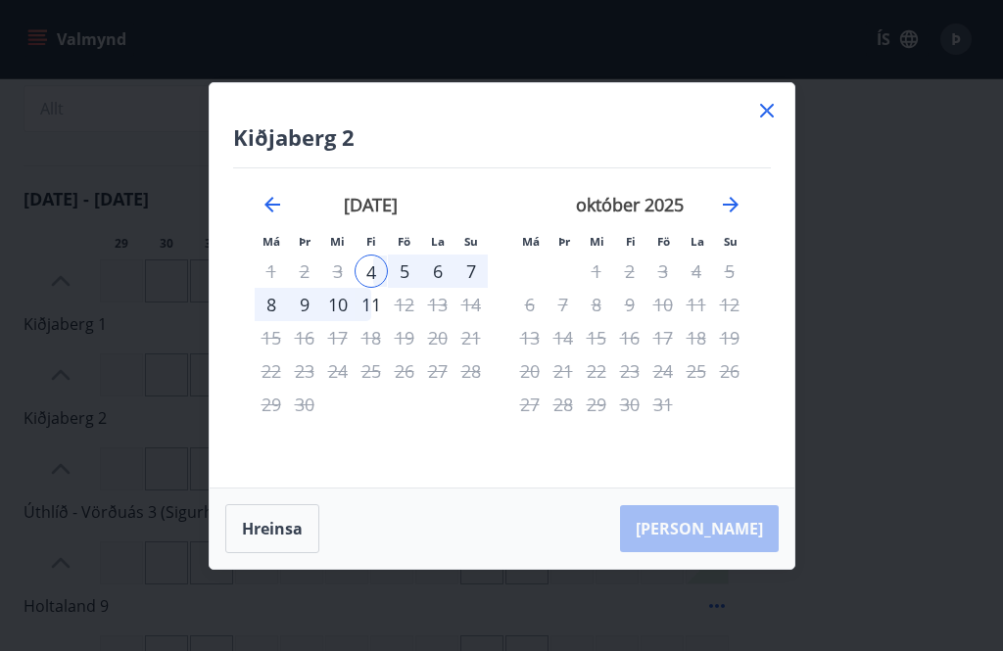
click at [283, 546] on button "Hreinsa" at bounding box center [272, 528] width 94 height 49
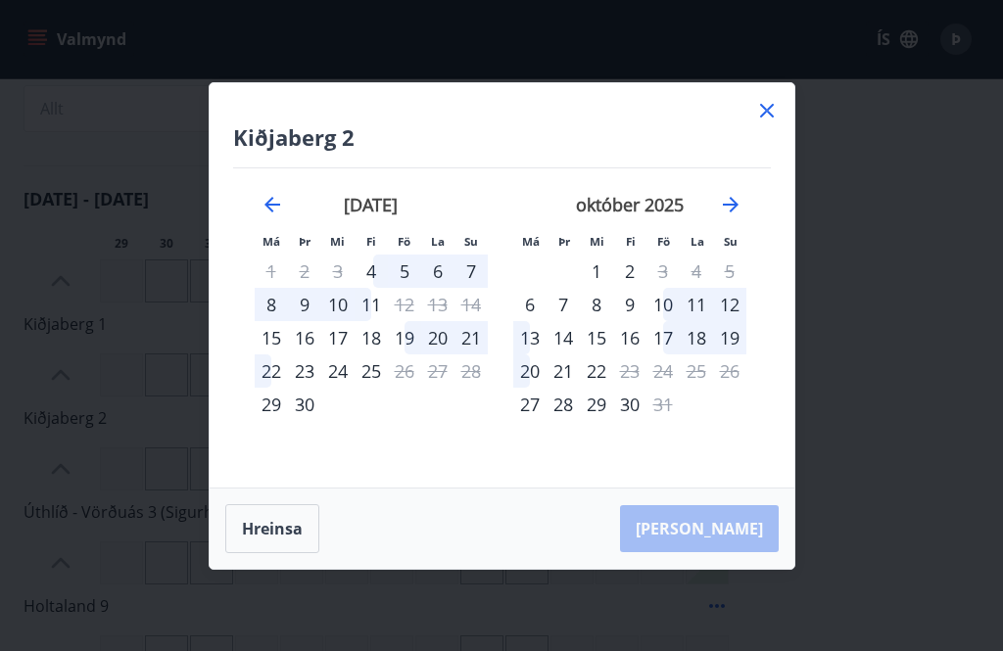
click at [416, 288] on div "5" at bounding box center [404, 271] width 33 height 33
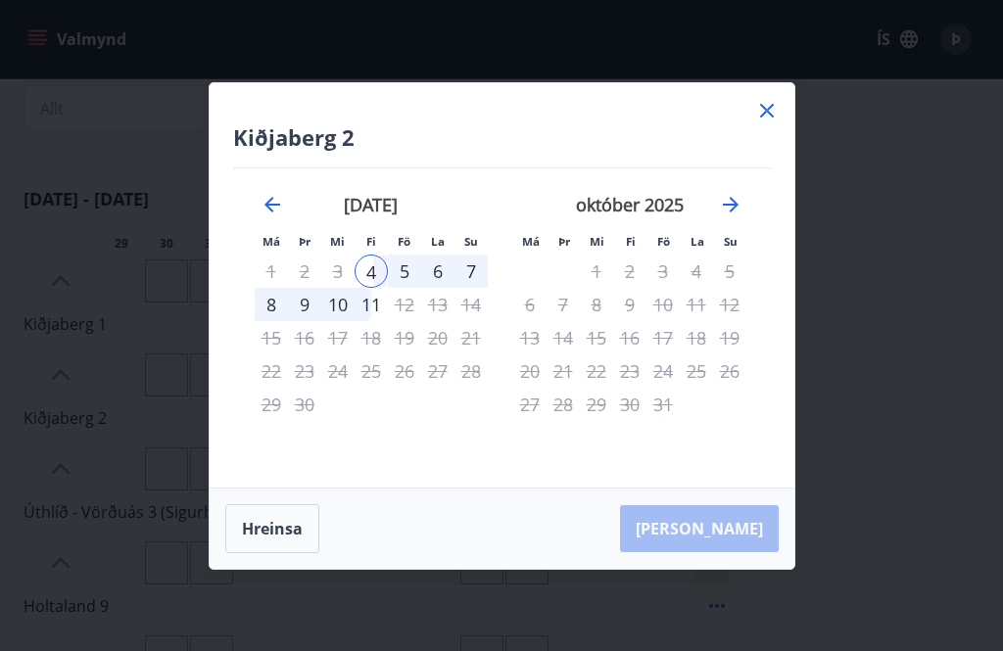
click at [447, 288] on div "6" at bounding box center [437, 271] width 33 height 33
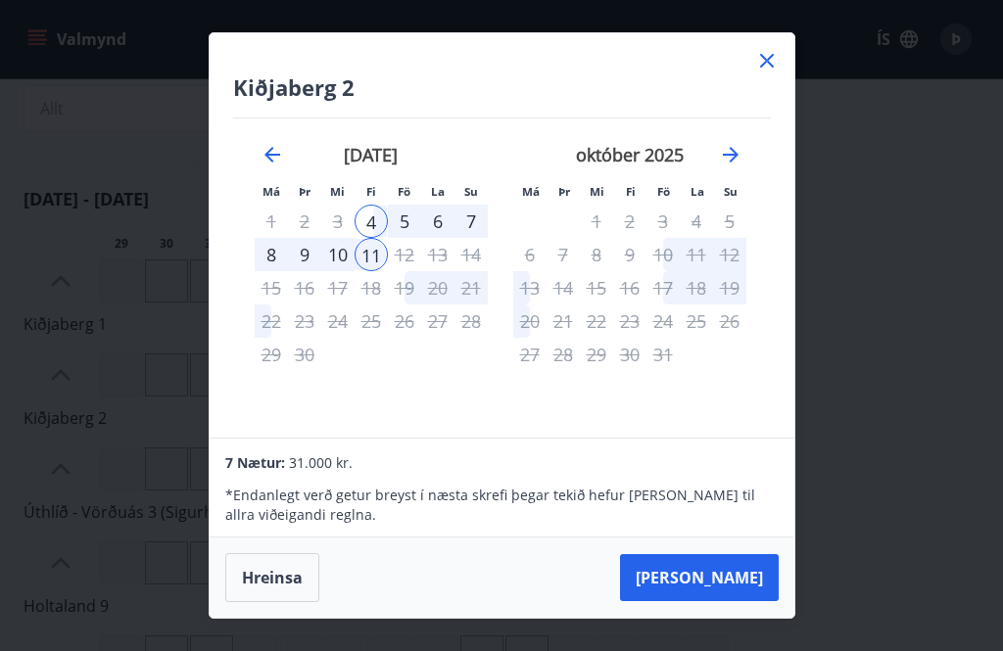
click at [776, 72] on icon at bounding box center [767, 61] width 24 height 24
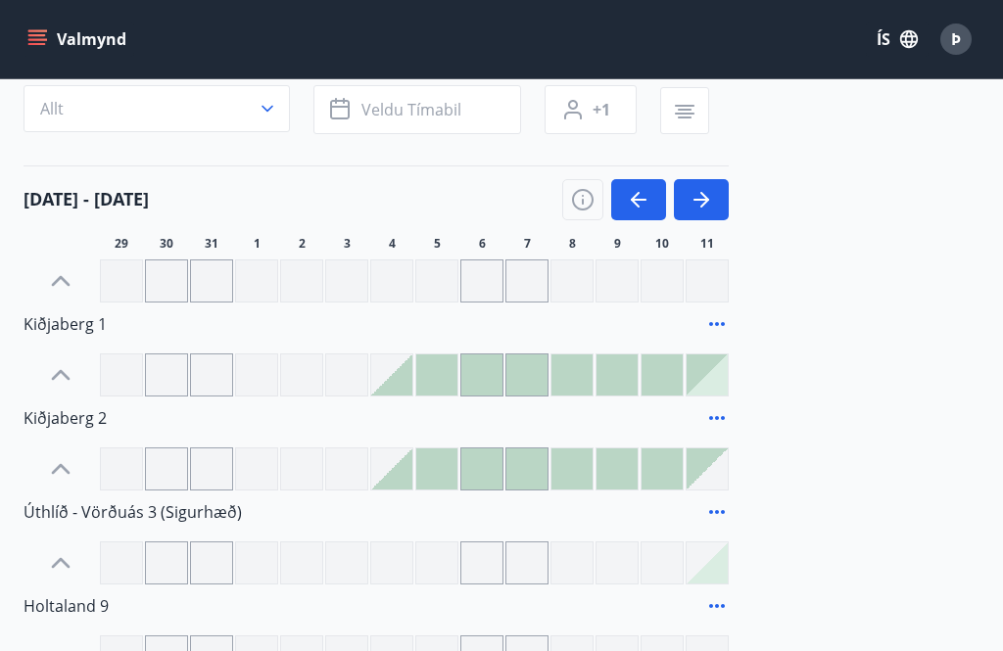
click at [446, 374] on div at bounding box center [436, 375] width 41 height 41
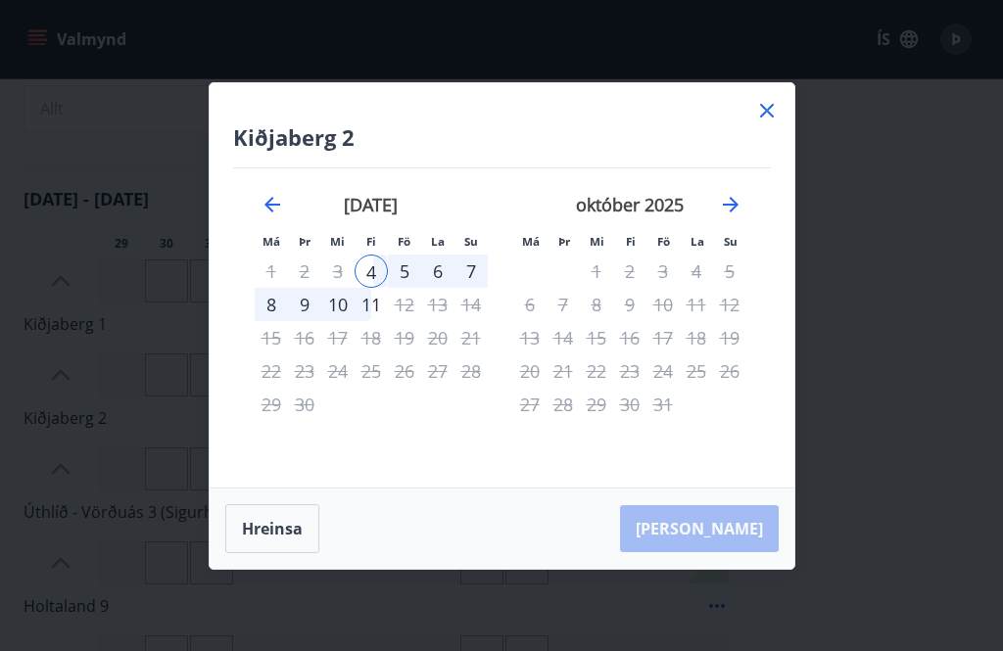
click at [727, 569] on div "[PERSON_NAME]" at bounding box center [502, 529] width 585 height 80
click at [760, 122] on icon at bounding box center [767, 111] width 24 height 24
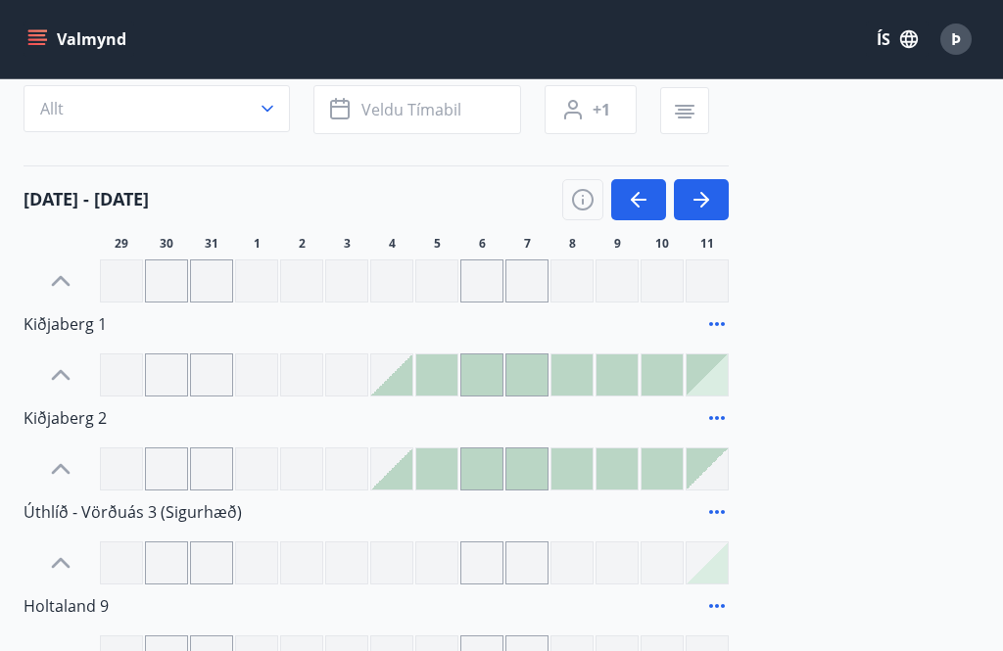
click at [492, 376] on div at bounding box center [481, 375] width 41 height 41
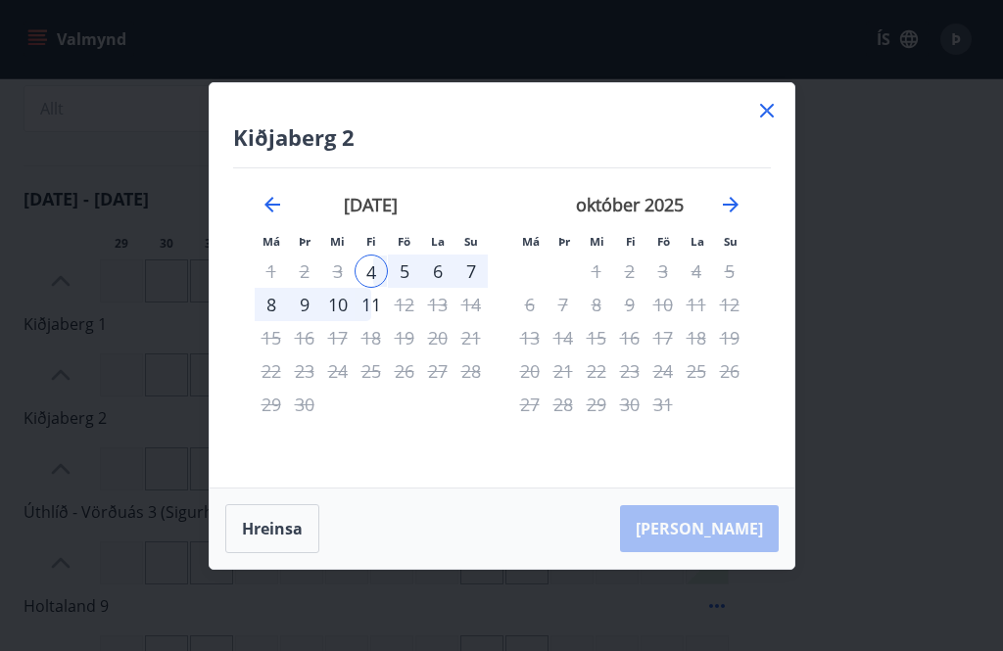
click at [767, 122] on icon at bounding box center [767, 111] width 24 height 24
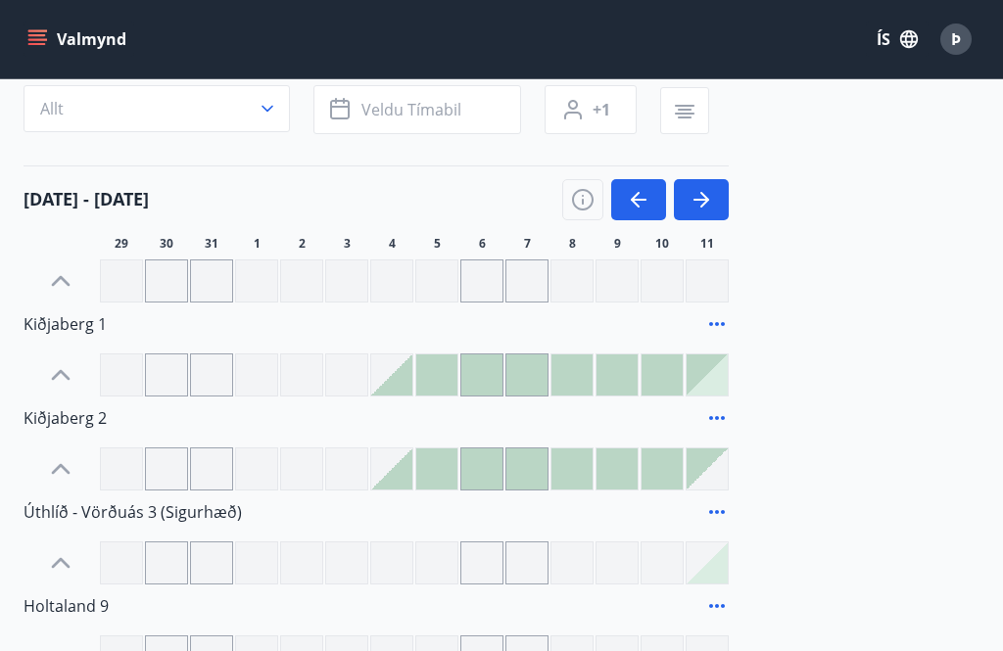
click at [456, 387] on div at bounding box center [436, 375] width 41 height 41
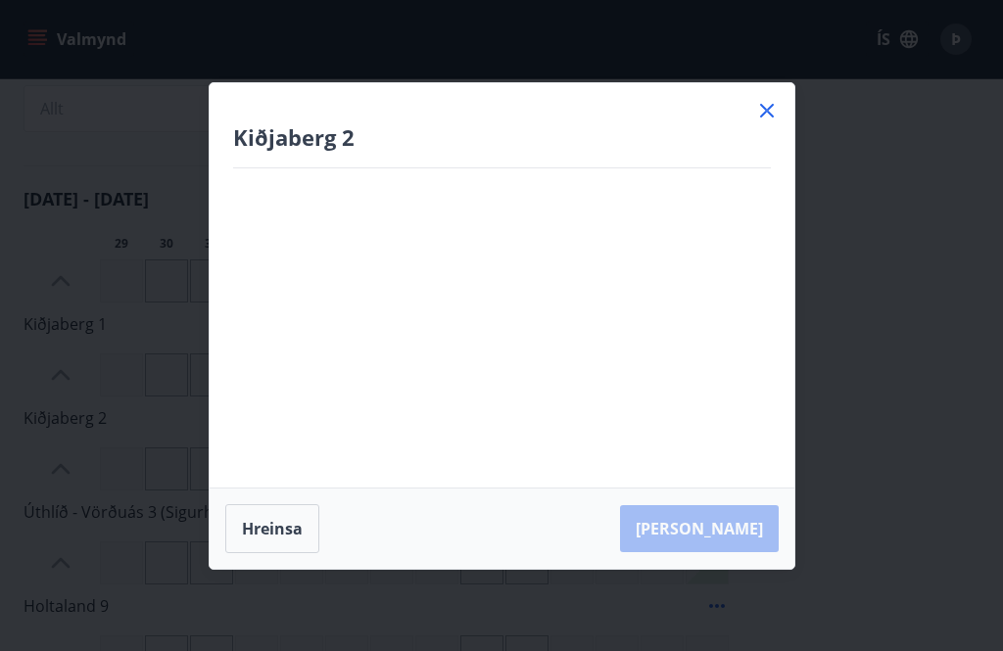
click at [495, 376] on div "Kiðjaberg 2 Má Þr Mi Fi Fö La Su Má Þr Mi Fi Fö La Su [DATE] 1 2 3 4 5 6 7 8 9 …" at bounding box center [502, 285] width 585 height 404
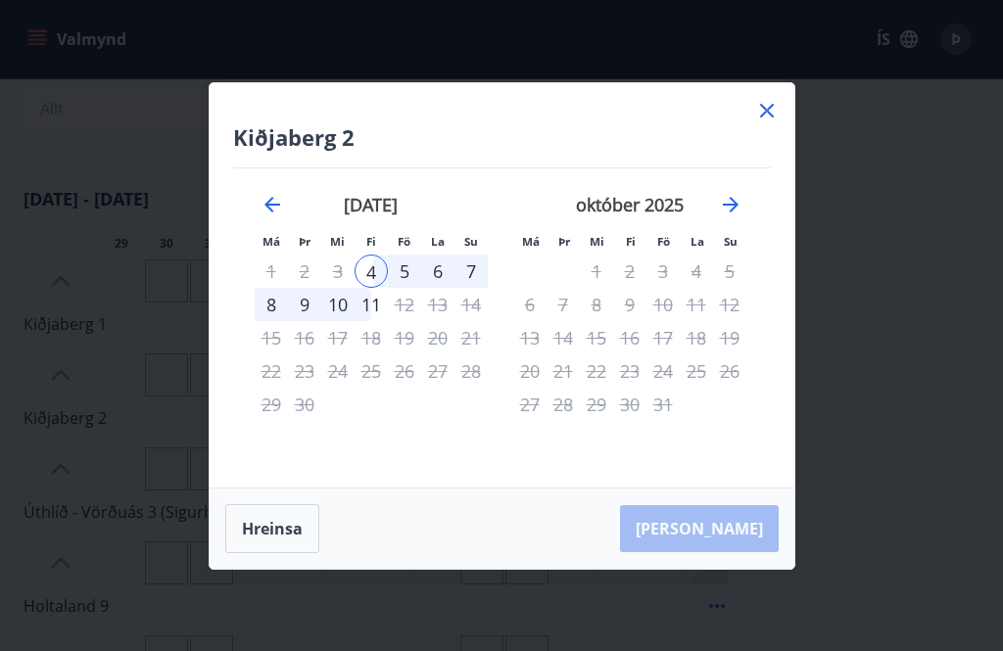
click at [774, 122] on icon at bounding box center [767, 111] width 24 height 24
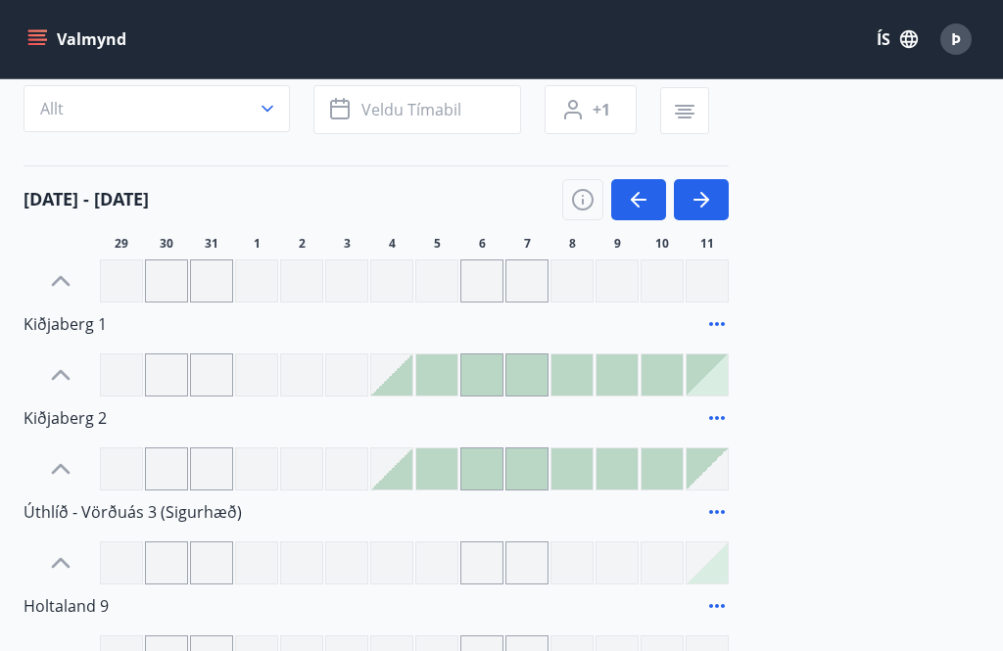
click at [446, 373] on div at bounding box center [436, 375] width 41 height 41
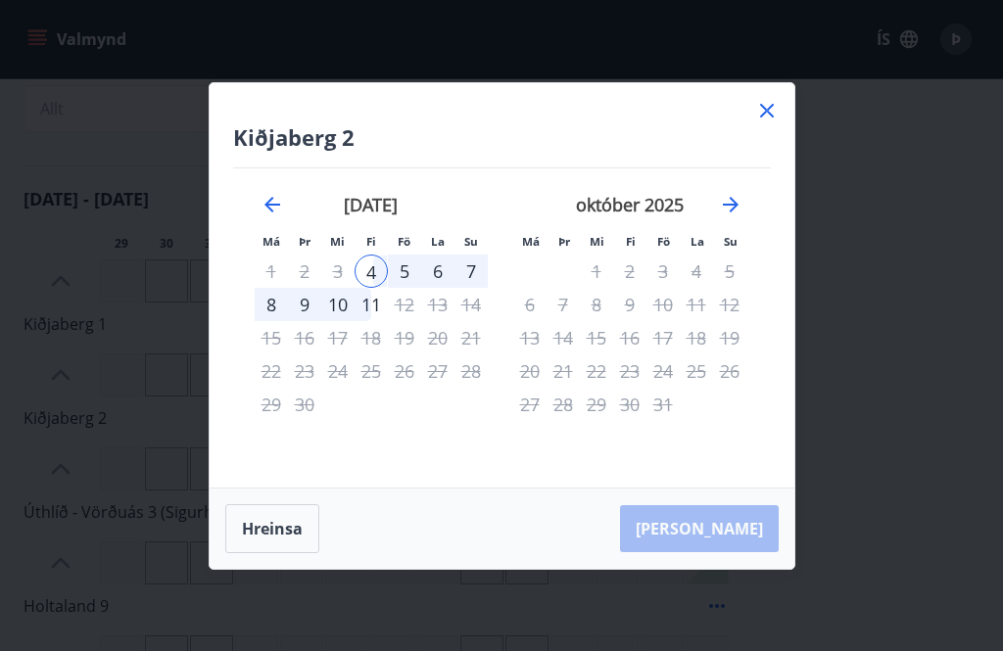
click at [772, 122] on icon at bounding box center [767, 111] width 24 height 24
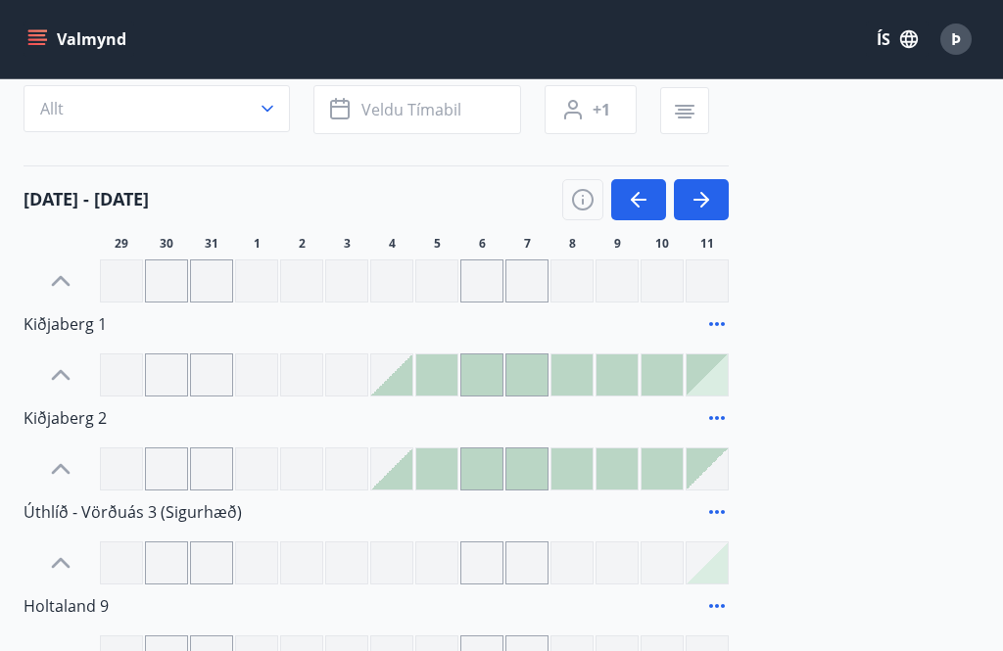
click at [444, 376] on div at bounding box center [436, 375] width 41 height 41
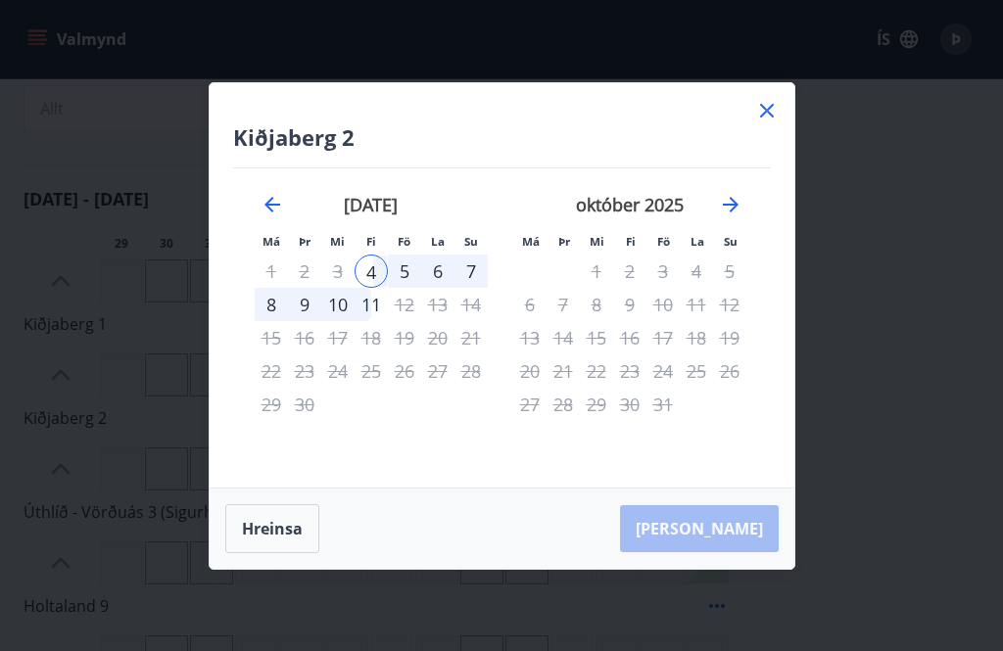
click at [770, 118] on icon at bounding box center [767, 111] width 14 height 14
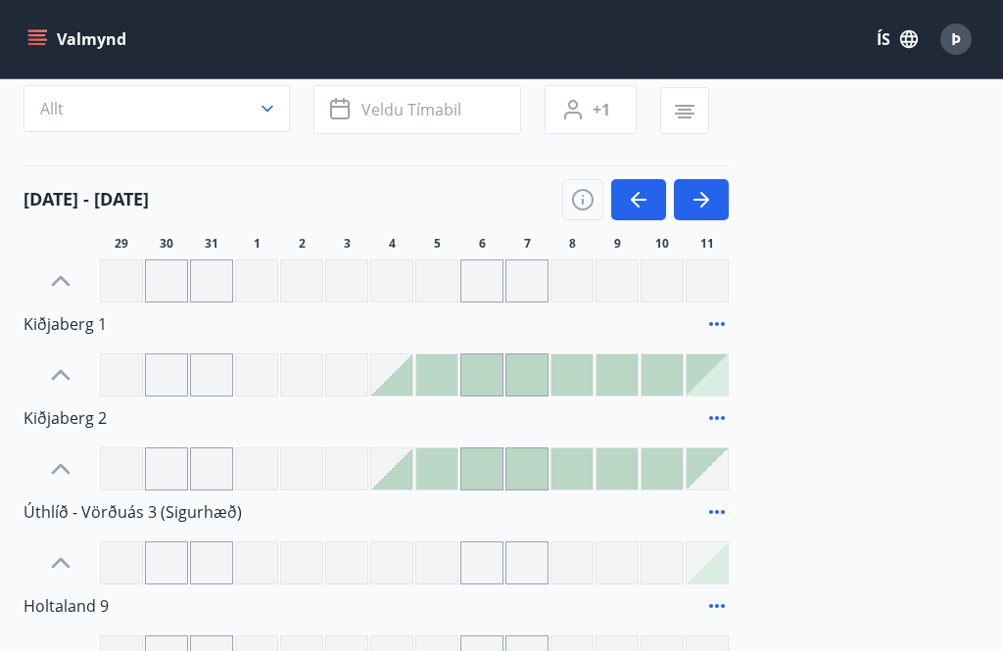
click at [721, 423] on icon at bounding box center [717, 418] width 24 height 24
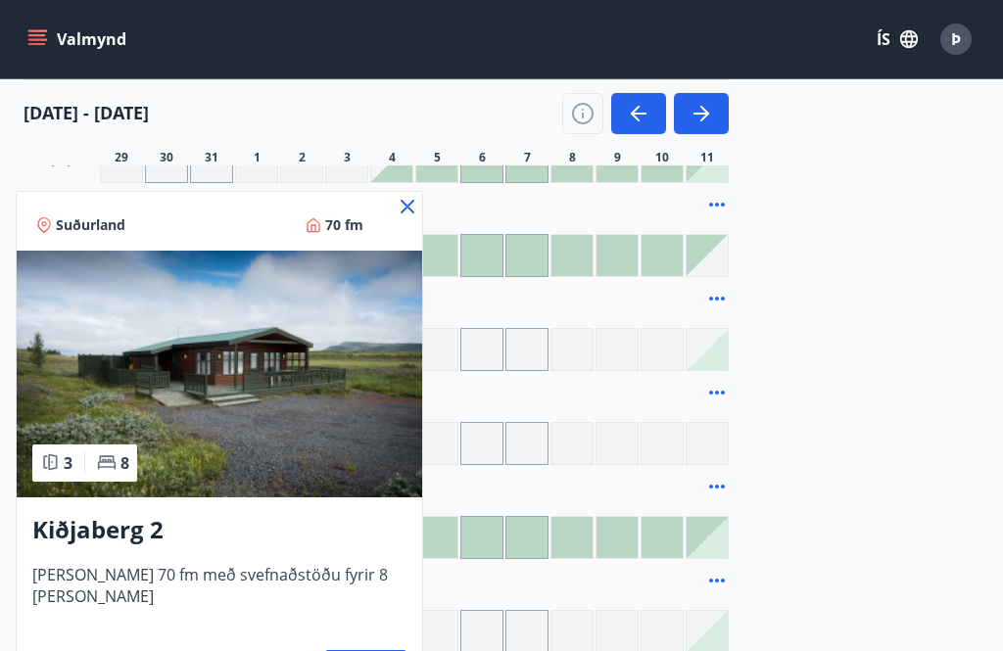
scroll to position [366, 0]
click at [396, 211] on icon at bounding box center [408, 207] width 24 height 24
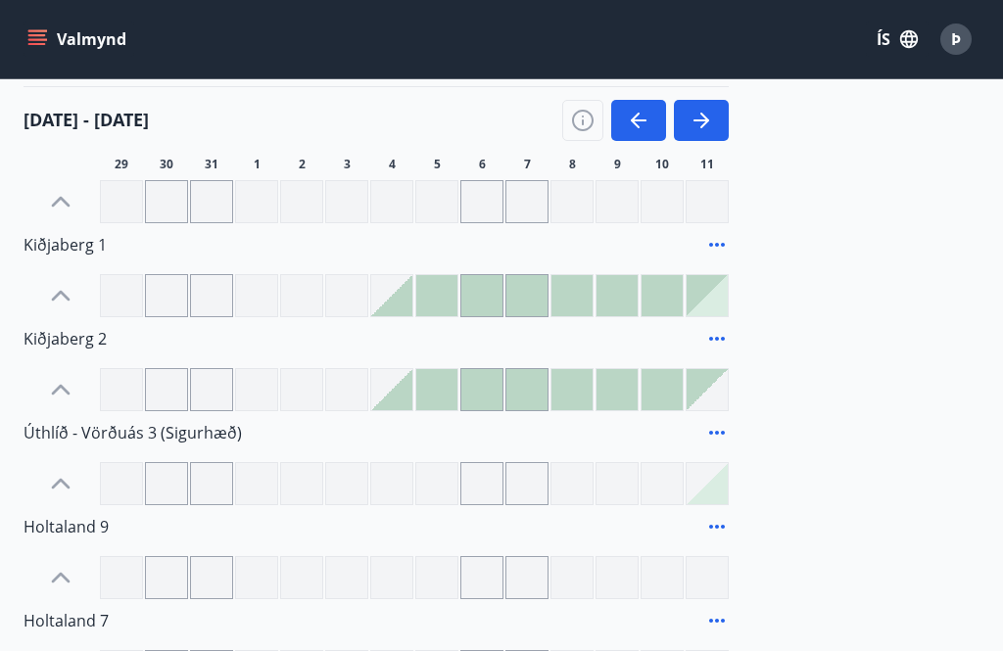
scroll to position [229, 0]
click at [407, 302] on div at bounding box center [391, 296] width 41 height 41
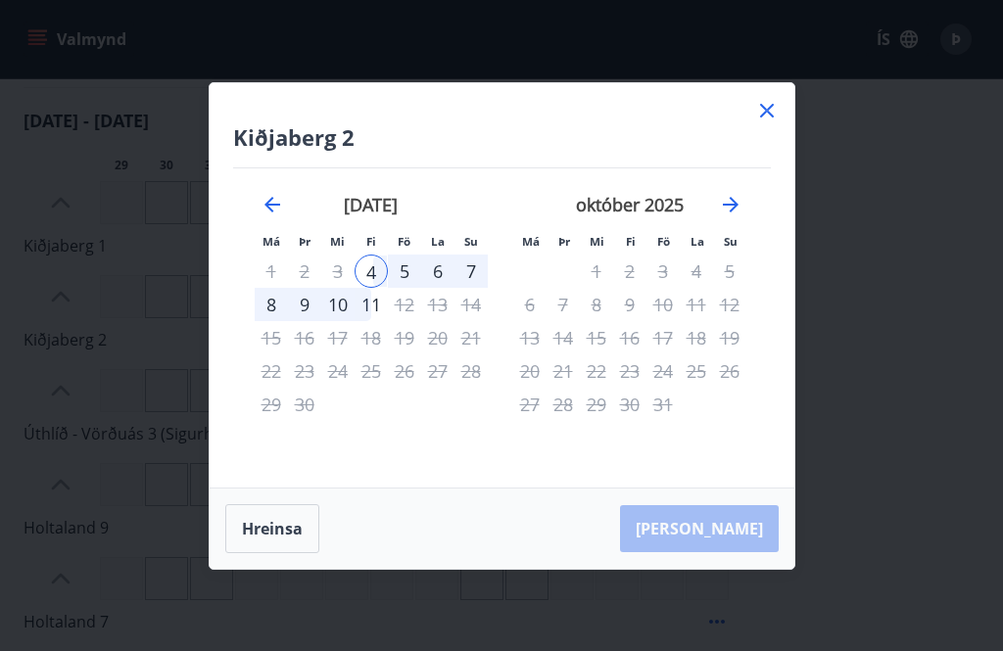
click at [726, 569] on div "[PERSON_NAME]" at bounding box center [502, 529] width 585 height 80
click at [734, 561] on div "[PERSON_NAME]" at bounding box center [502, 529] width 585 height 80
click at [281, 553] on button "Hreinsa" at bounding box center [272, 528] width 94 height 49
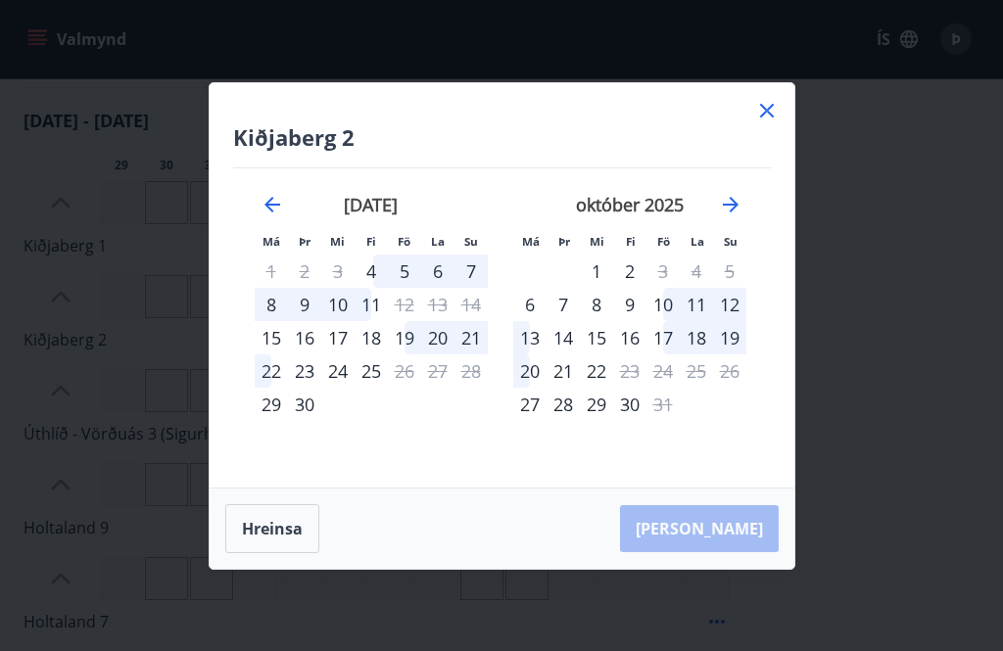
click at [293, 553] on button "Hreinsa" at bounding box center [272, 528] width 94 height 49
click at [776, 122] on icon at bounding box center [767, 111] width 24 height 24
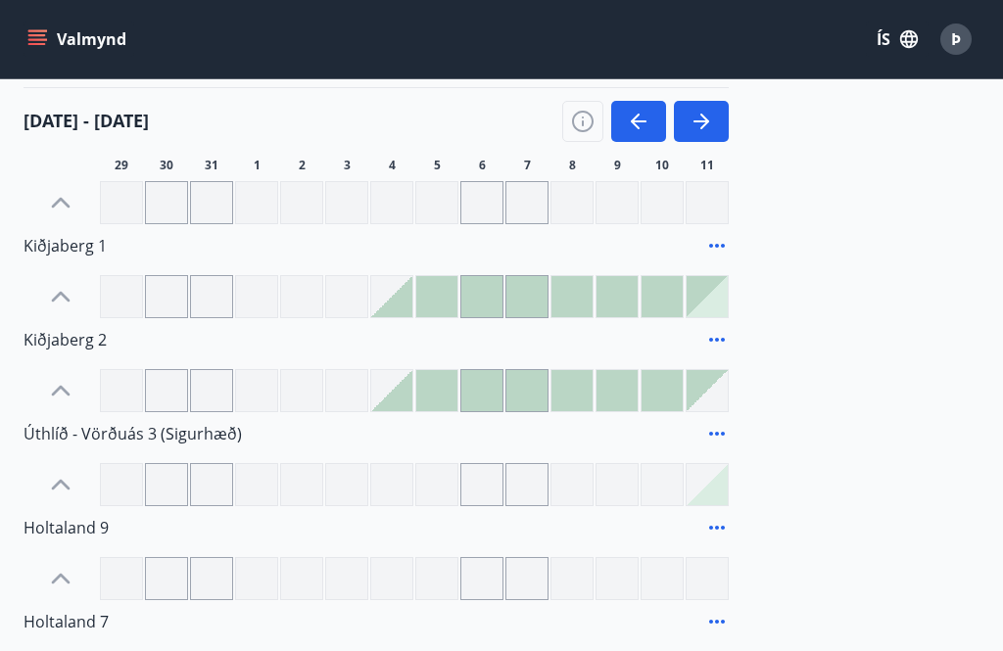
click at [441, 301] on div at bounding box center [436, 296] width 41 height 41
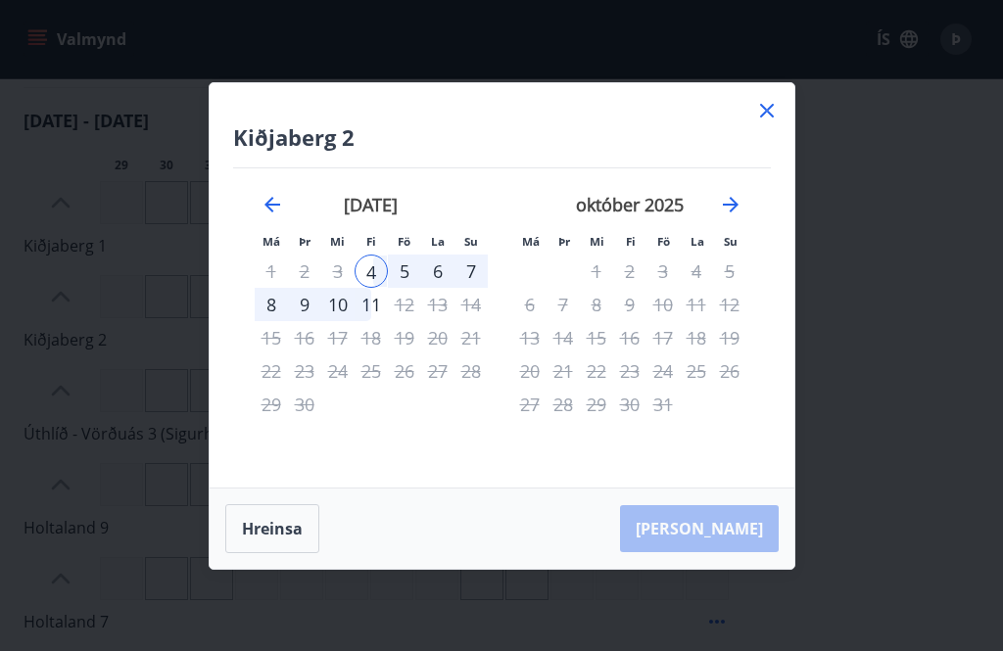
click at [777, 122] on icon at bounding box center [767, 111] width 24 height 24
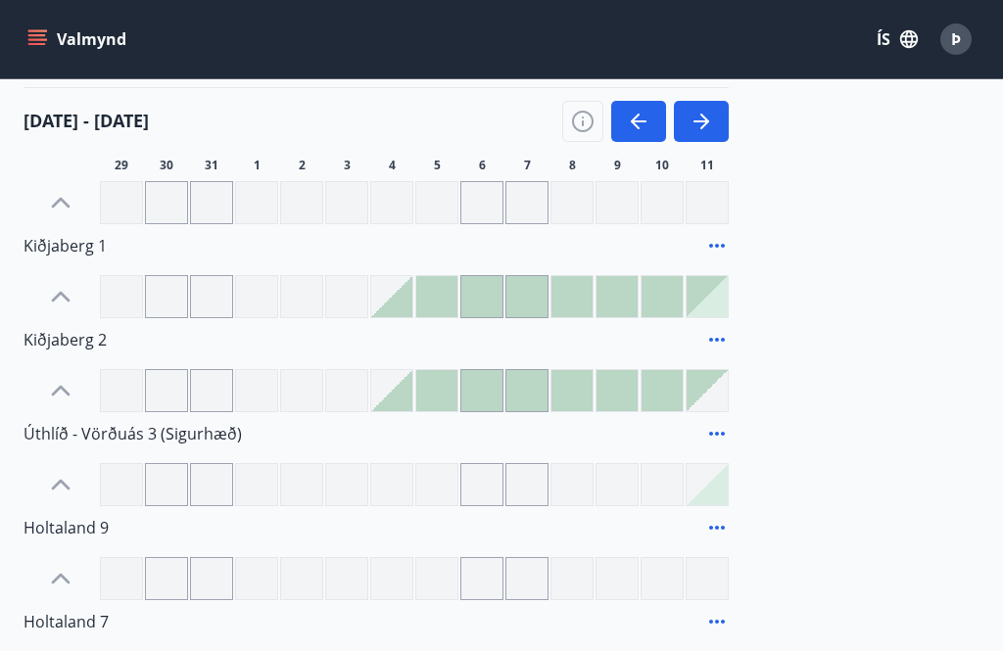
click at [496, 296] on div at bounding box center [481, 296] width 41 height 41
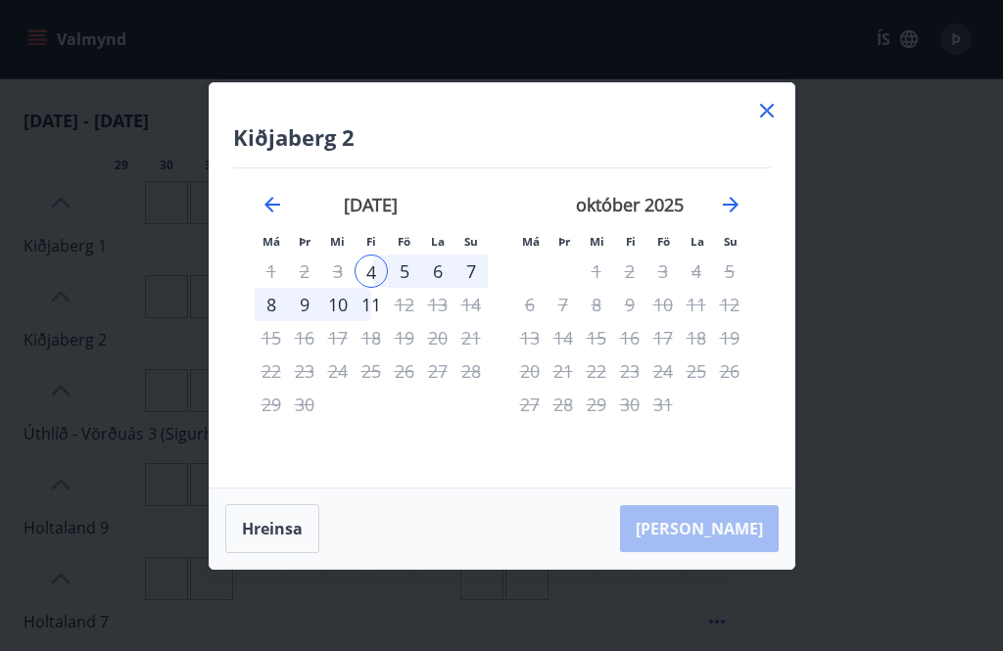
click at [771, 122] on icon at bounding box center [767, 111] width 24 height 24
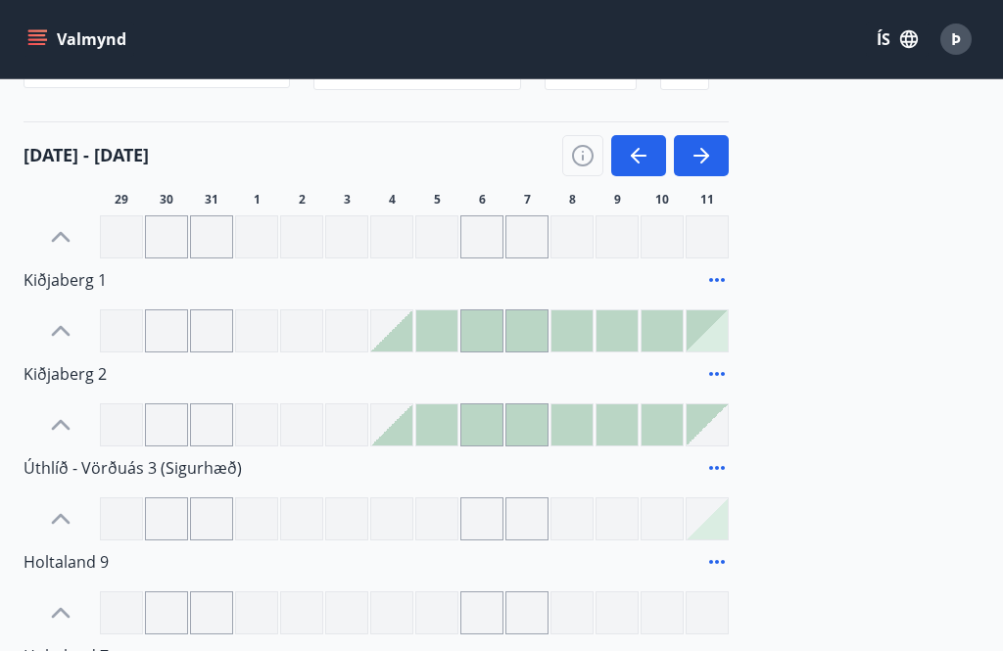
scroll to position [195, 0]
click at [438, 328] on div at bounding box center [436, 330] width 41 height 41
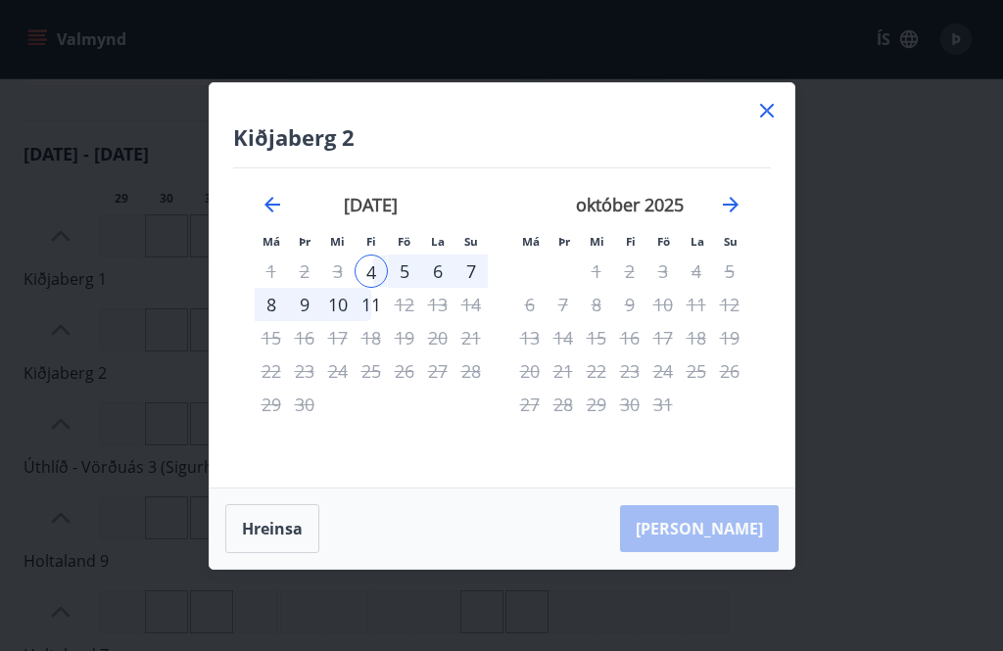
click at [268, 553] on button "Hreinsa" at bounding box center [272, 528] width 94 height 49
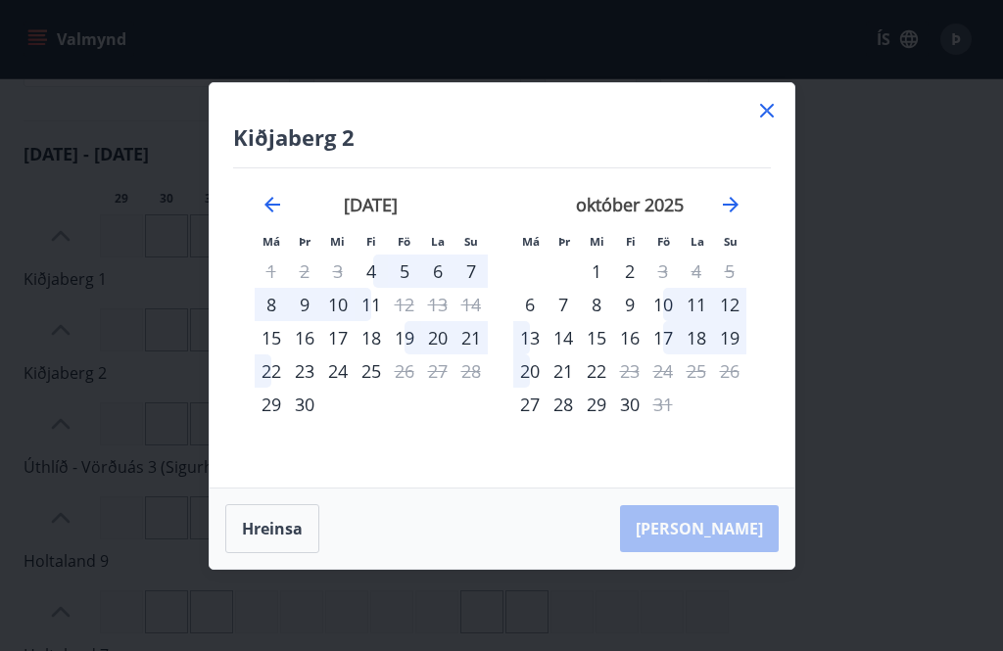
click at [722, 565] on div "[PERSON_NAME]" at bounding box center [502, 529] width 585 height 80
click at [772, 122] on icon at bounding box center [767, 111] width 24 height 24
